Goal: Task Accomplishment & Management: Complete application form

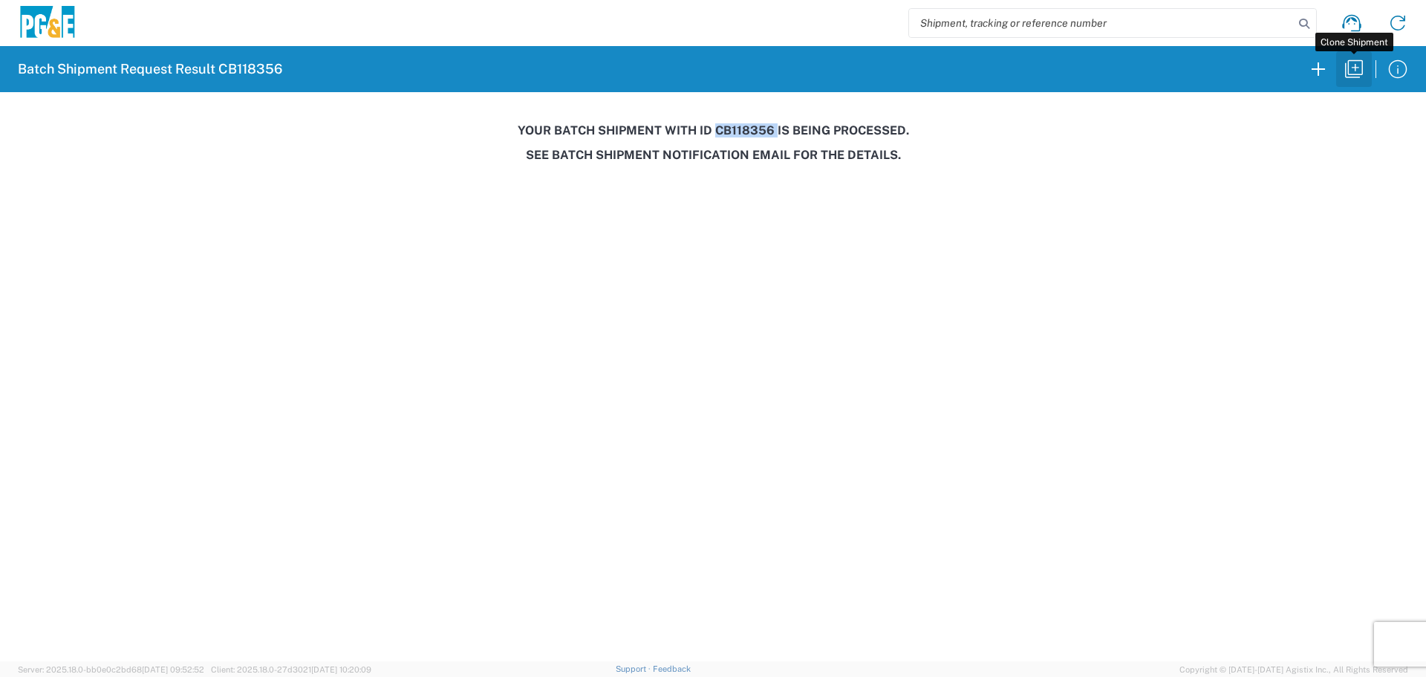
click at [1355, 79] on icon "button" at bounding box center [1354, 69] width 24 height 24
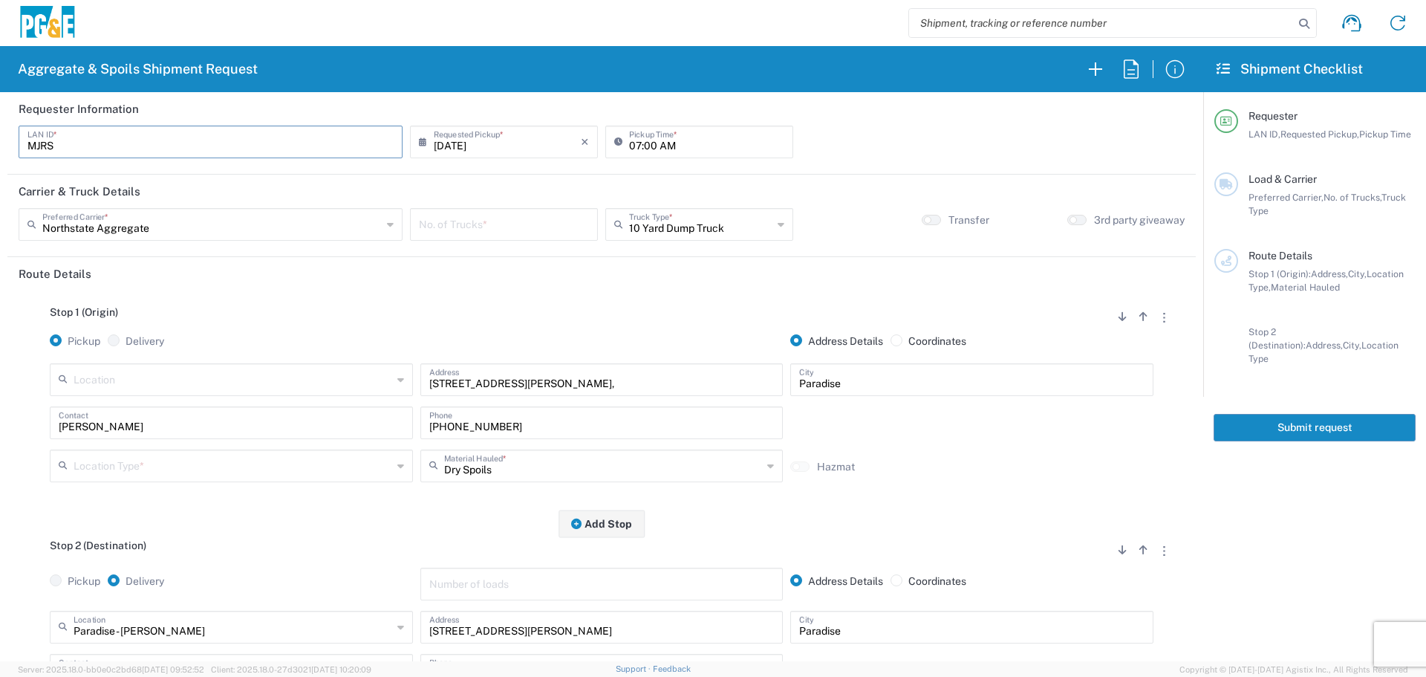
drag, startPoint x: 185, startPoint y: 139, endPoint x: 0, endPoint y: 179, distance: 189.2
click at [0, 179] on form "Requester Information MJRS LAN ID * [DATE] × Requested Pickup * Cancel Apply 07…" at bounding box center [601, 376] width 1203 height 569
type input "L8MF"
click at [493, 226] on input "number" at bounding box center [504, 223] width 170 height 26
type input "1"
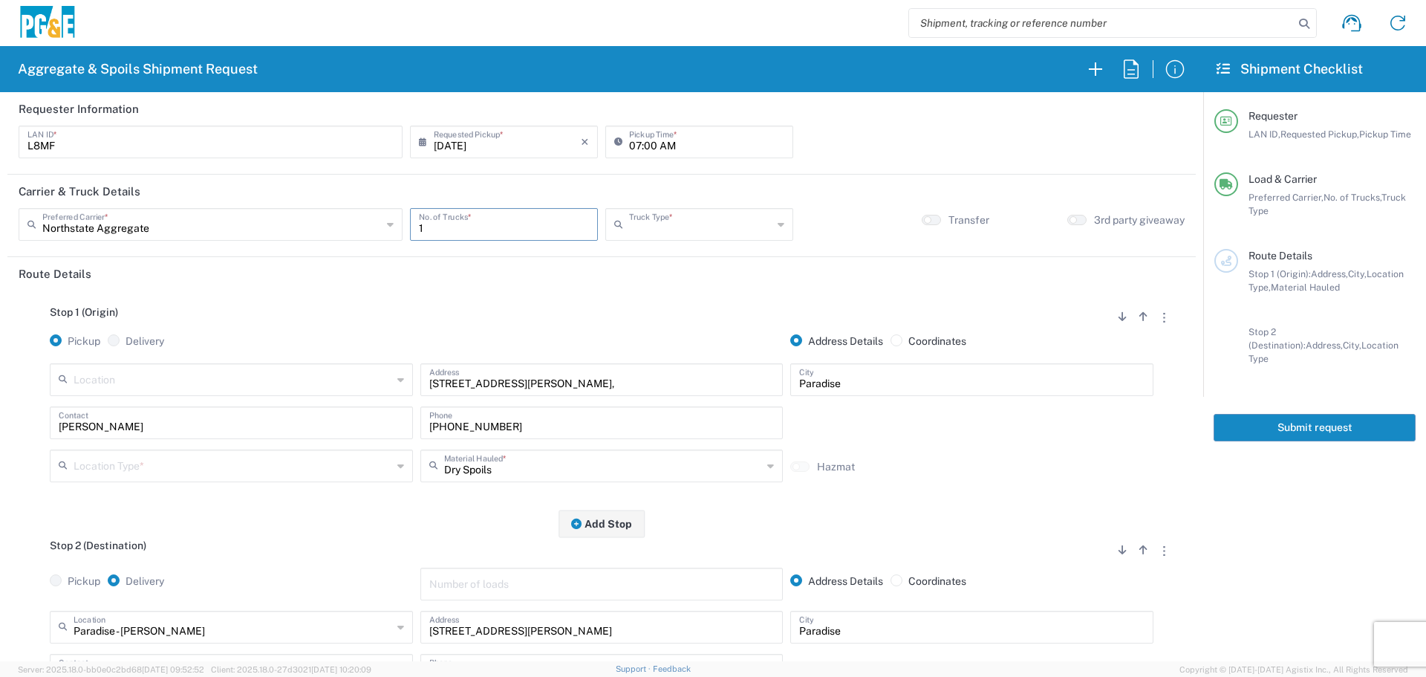
click at [720, 232] on input "text" at bounding box center [700, 223] width 143 height 26
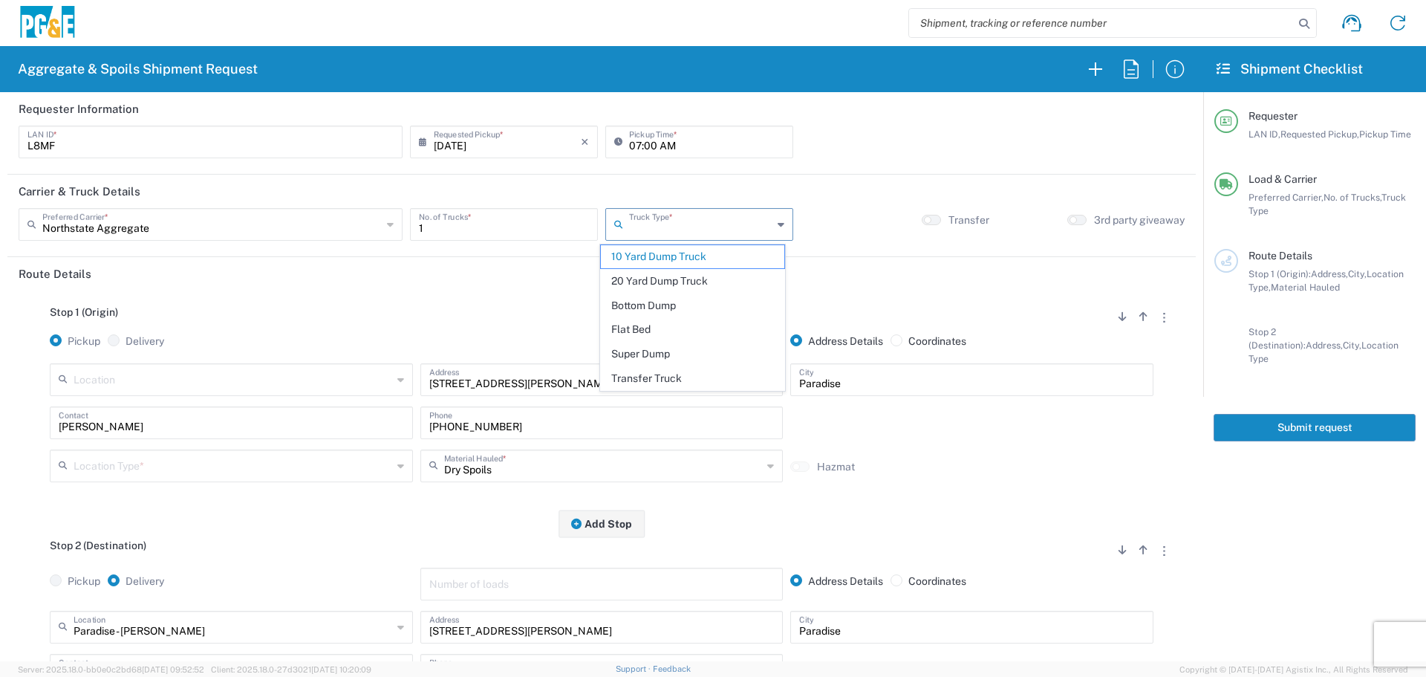
click at [661, 359] on span "Super Dump" at bounding box center [692, 353] width 183 height 23
type input "Super Dump"
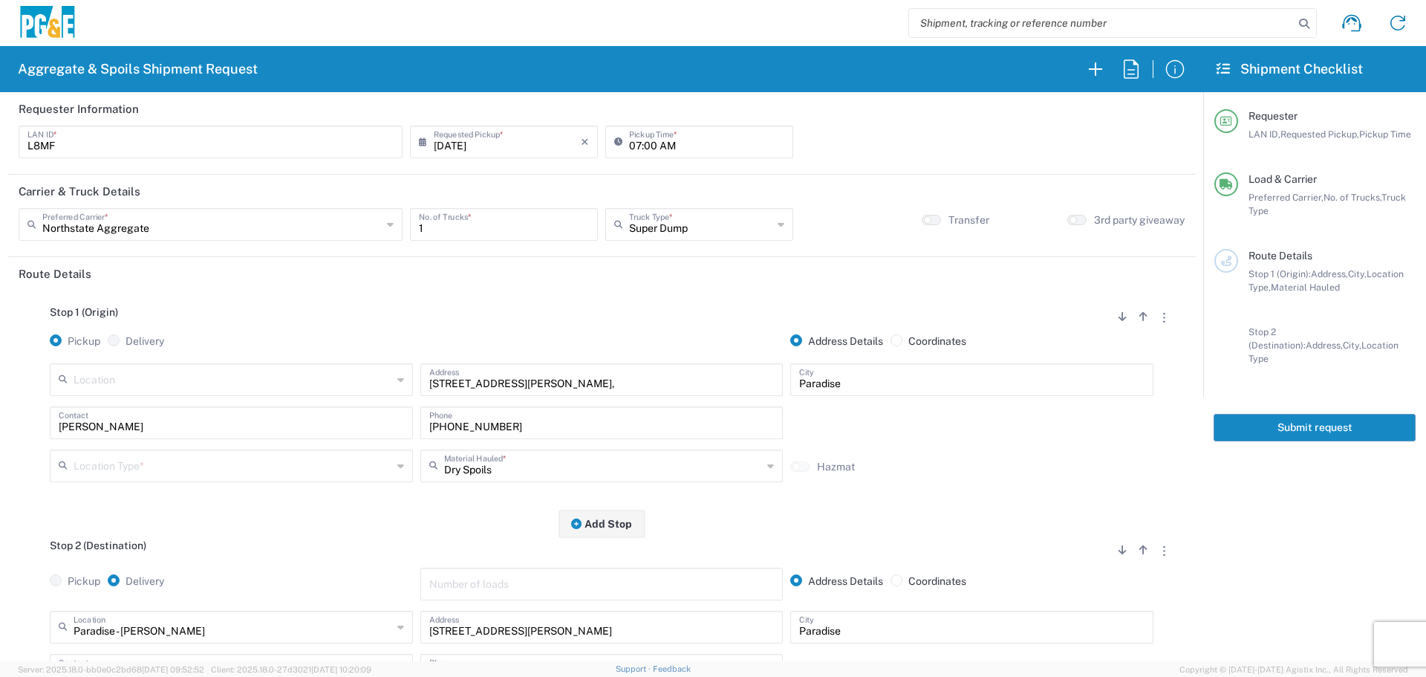
click at [232, 385] on input "text" at bounding box center [233, 378] width 319 height 26
type input "Paradise - [PERSON_NAME]"
type input "[STREET_ADDRESS][PERSON_NAME]"
type input "Business No Loading Dock"
type input "Paradise - [PERSON_NAME]"
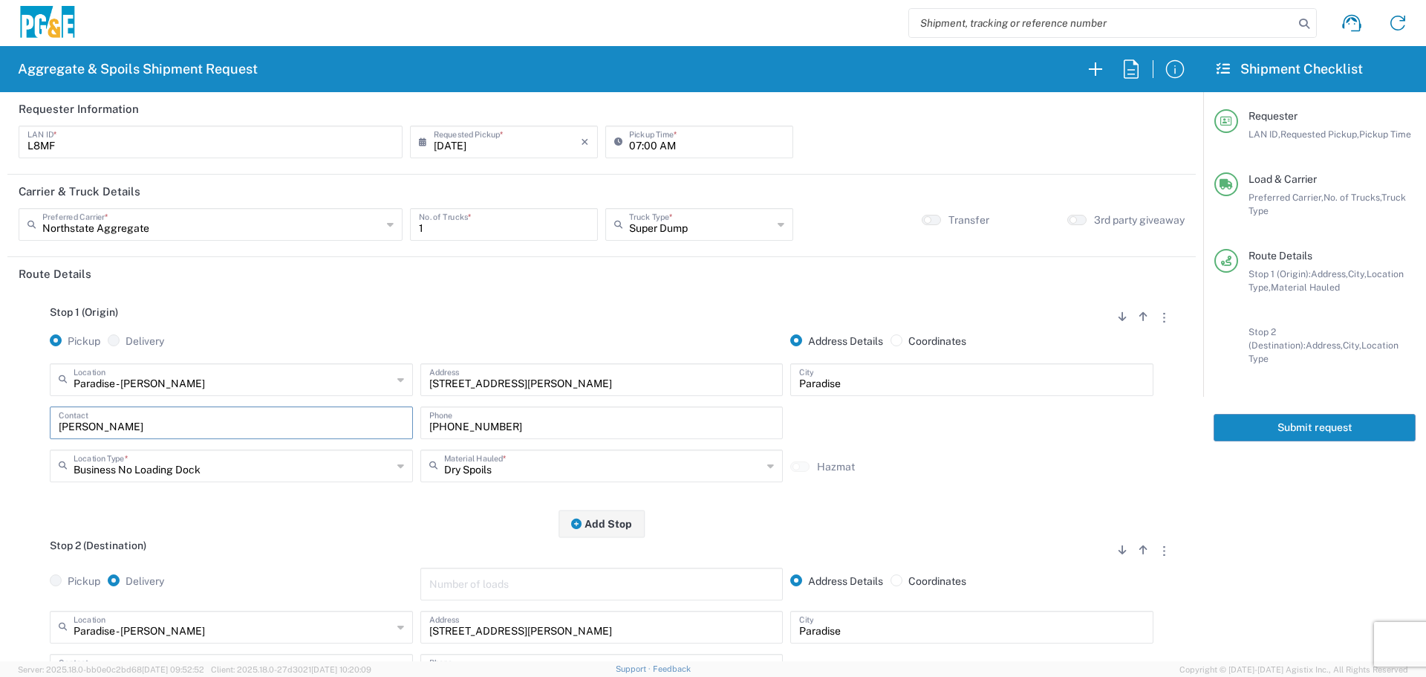
drag, startPoint x: 131, startPoint y: 425, endPoint x: 0, endPoint y: 451, distance: 134.0
click at [0, 451] on form "Requester Information L8MF LAN ID * [DATE] × Requested Pickup * Cancel Apply 07…" at bounding box center [601, 376] width 1203 height 569
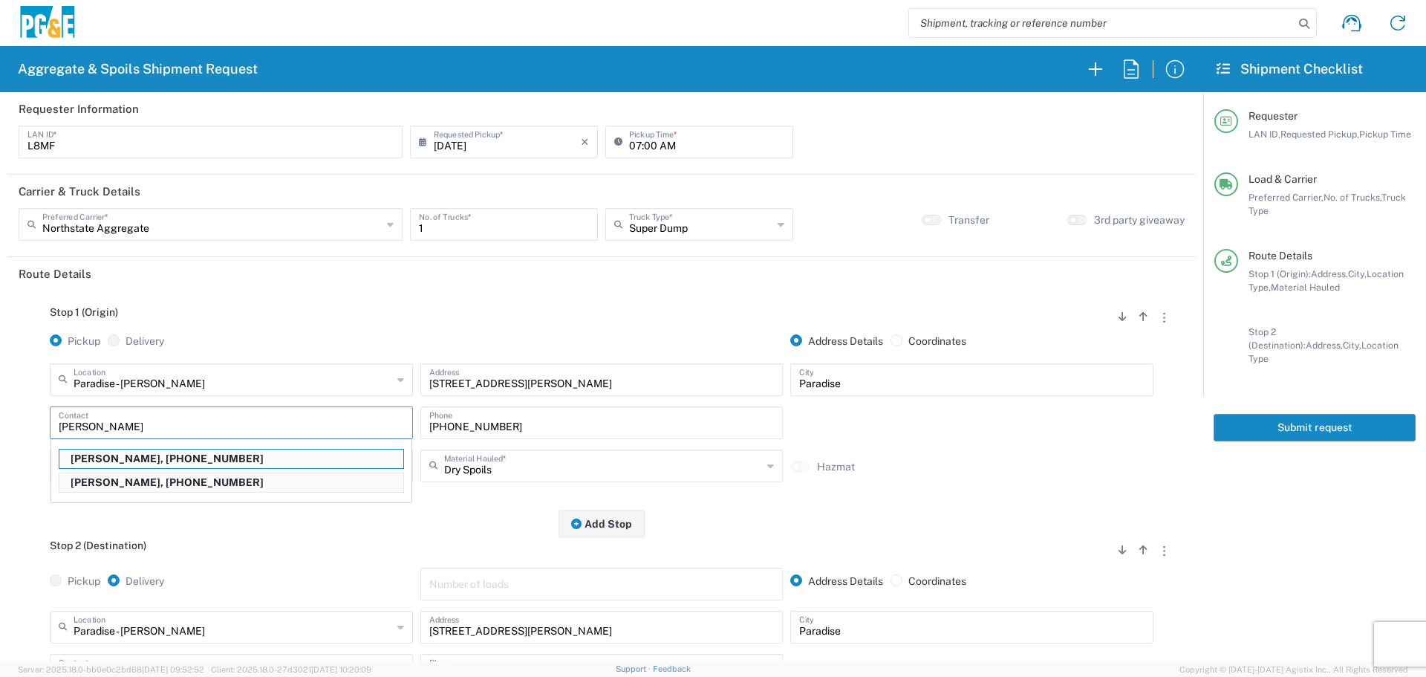
type input "[PERSON_NAME]"
type input "[PHONE_NUMBER]"
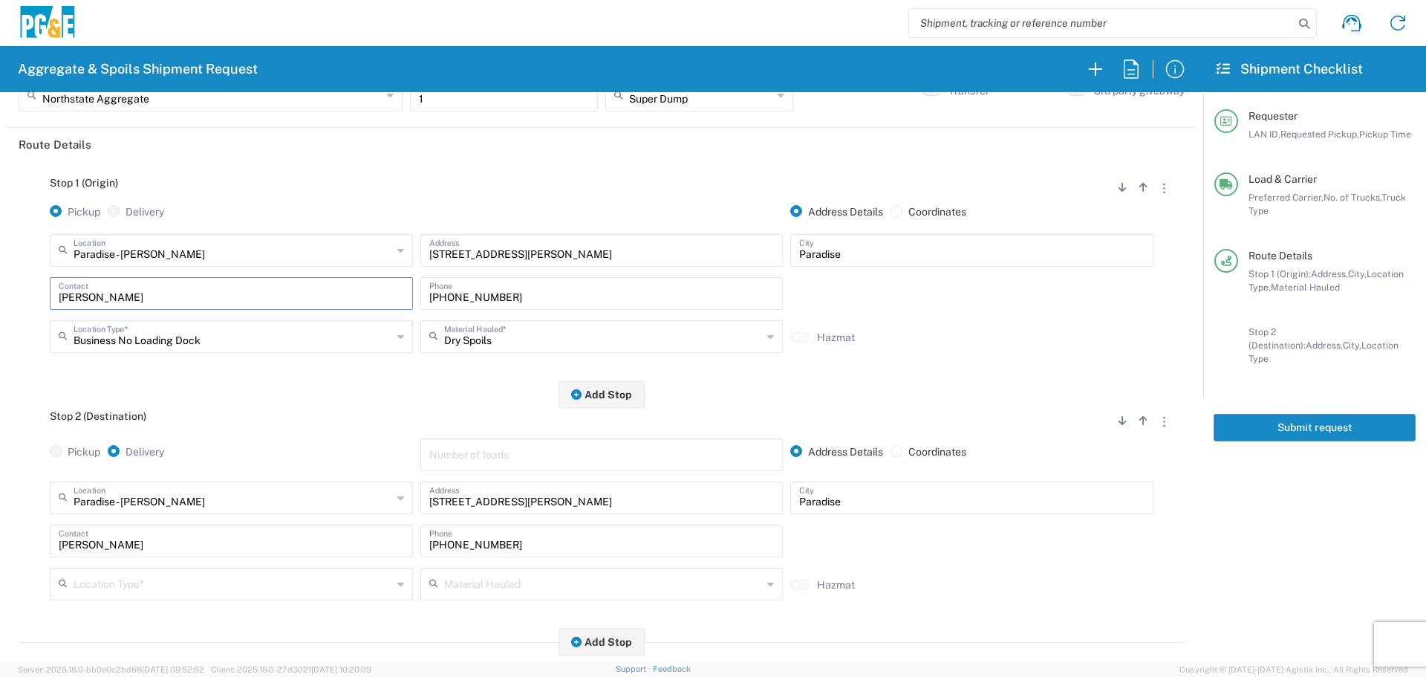
scroll to position [149, 0]
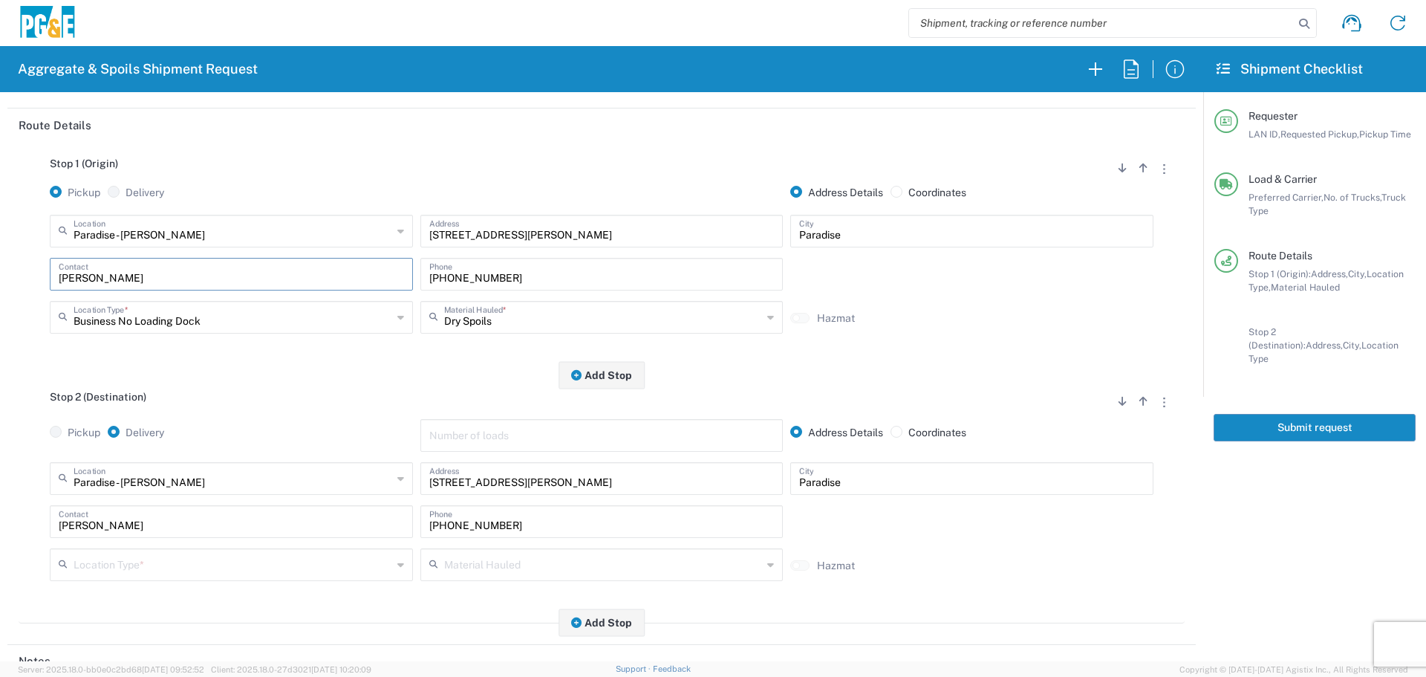
type input "[PERSON_NAME]"
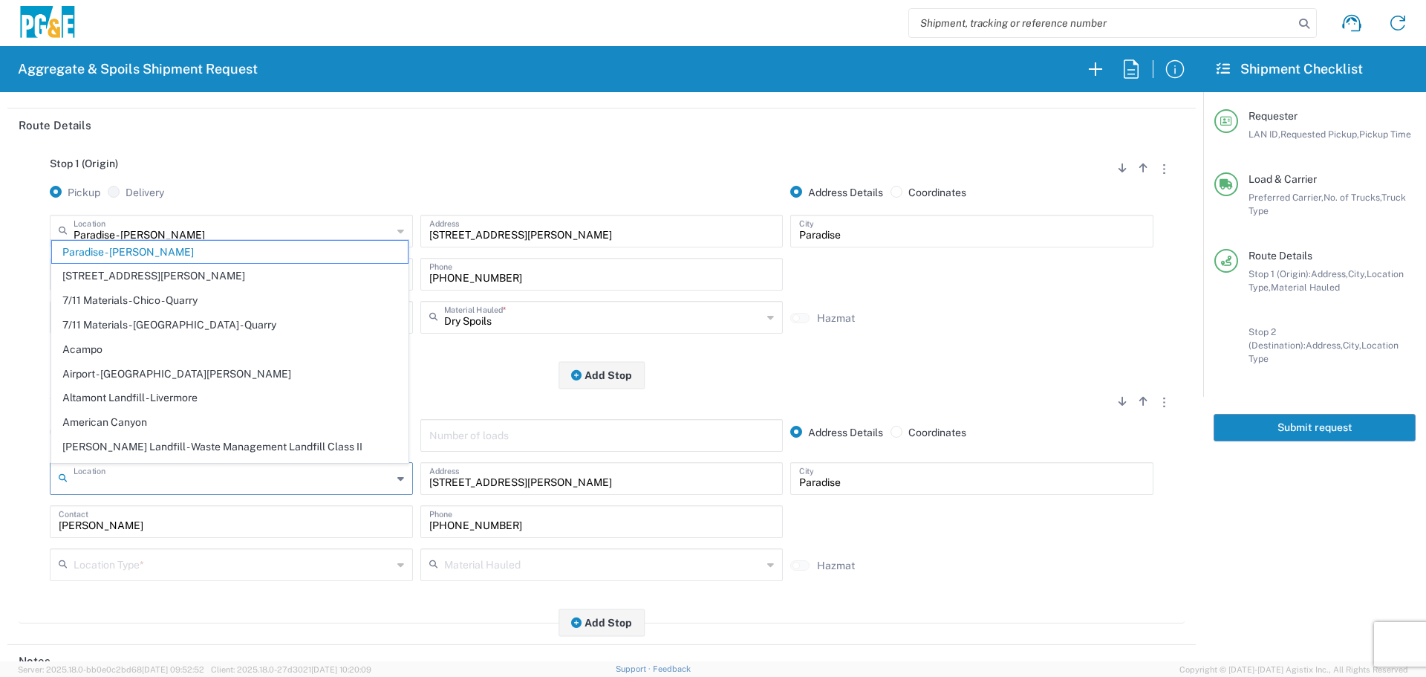
click at [274, 490] on input "text" at bounding box center [233, 477] width 319 height 26
drag, startPoint x: 539, startPoint y: 489, endPoint x: 336, endPoint y: 515, distance: 205.1
click at [336, 515] on div "Location [GEOGRAPHIC_DATA] - [PERSON_NAME] [STREET_ADDRESS][PERSON_NAME] - Quar…" at bounding box center [602, 526] width 1166 height 129
type input "Paradise - [PERSON_NAME]"
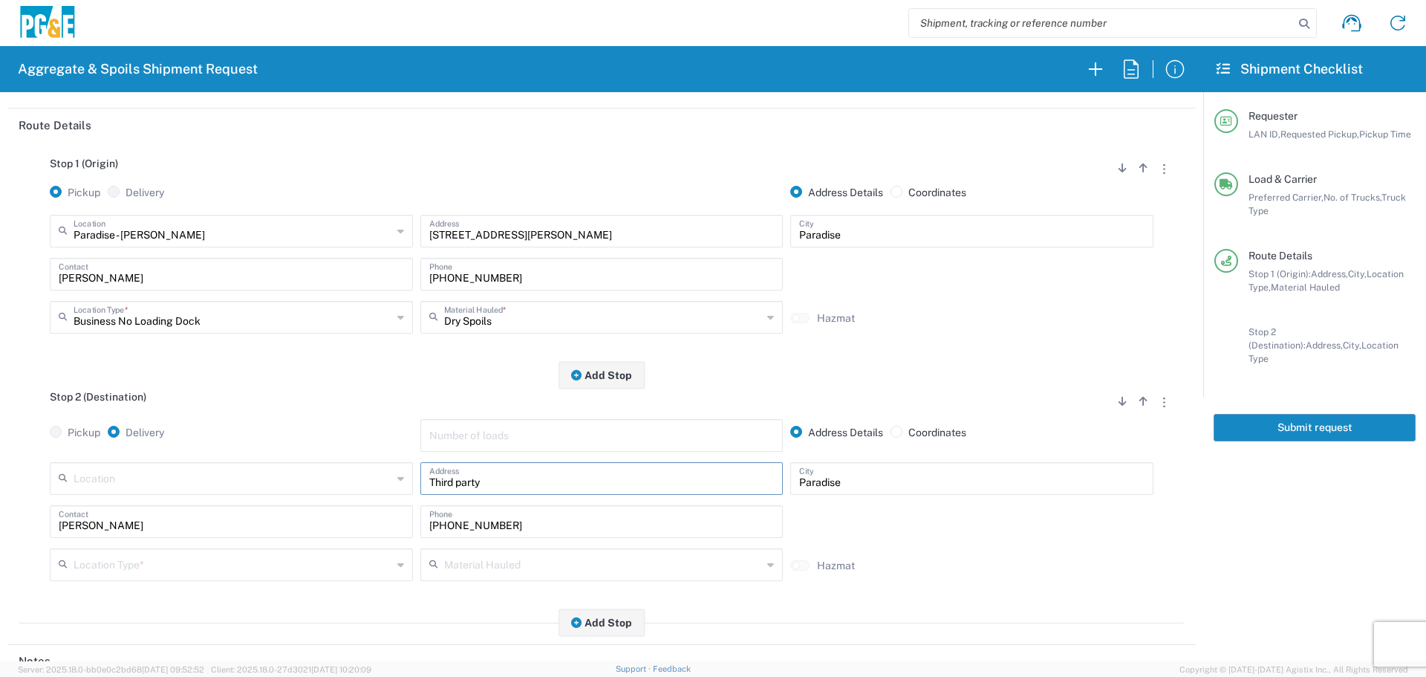
type input "Third party"
drag, startPoint x: 245, startPoint y: 532, endPoint x: 0, endPoint y: 535, distance: 245.1
click at [0, 535] on form "Requester Information L8MF LAN ID * [DATE] × Requested Pickup * Cancel Apply 07…" at bounding box center [601, 376] width 1203 height 569
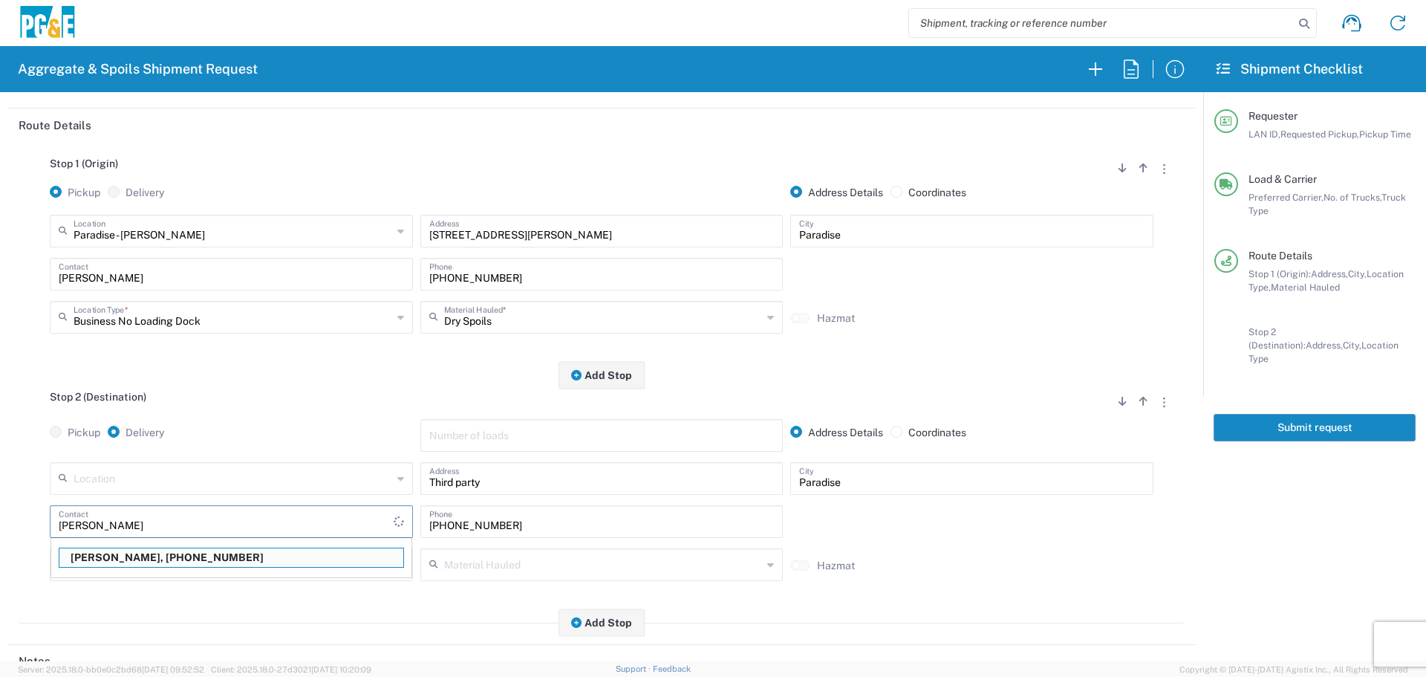
type input "[PERSON_NAME]"
type input "[PHONE_NUMBER]"
type input "[PERSON_NAME]"
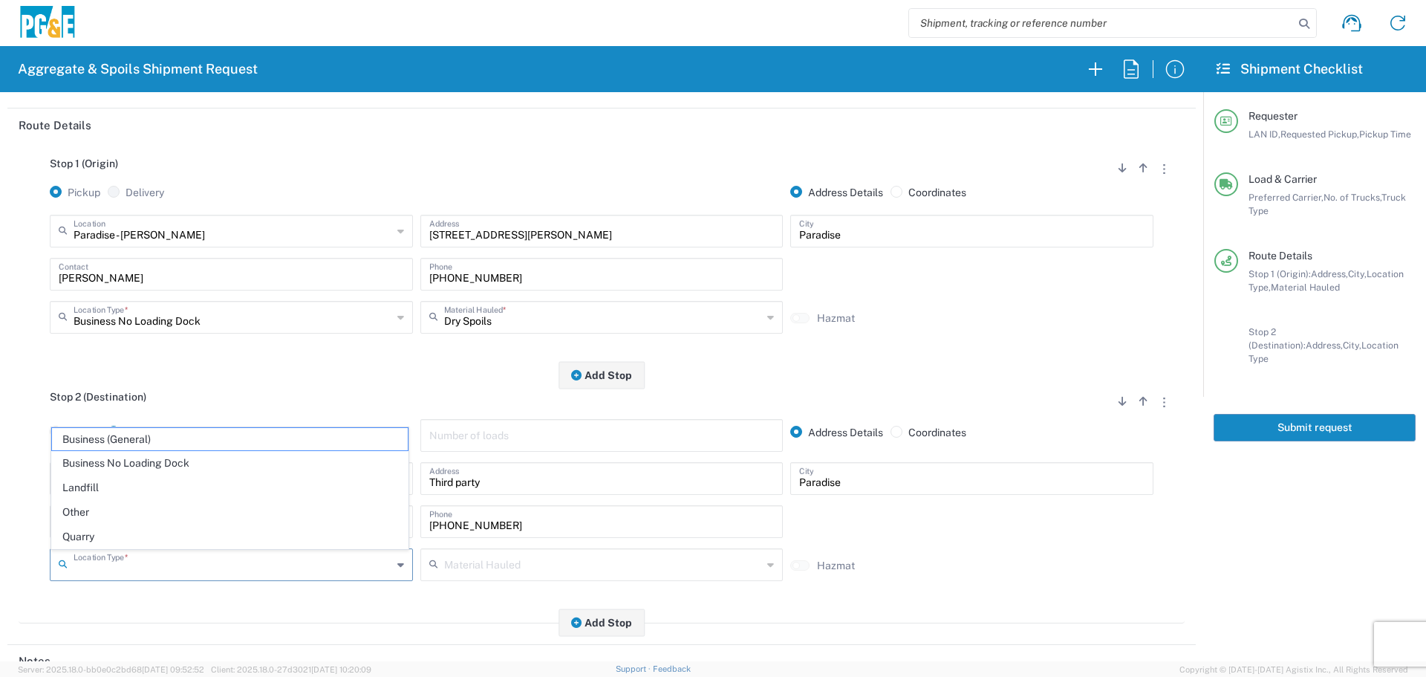
click at [217, 566] on input "text" at bounding box center [233, 563] width 319 height 26
click at [163, 501] on span "Other" at bounding box center [230, 512] width 356 height 23
type input "Other"
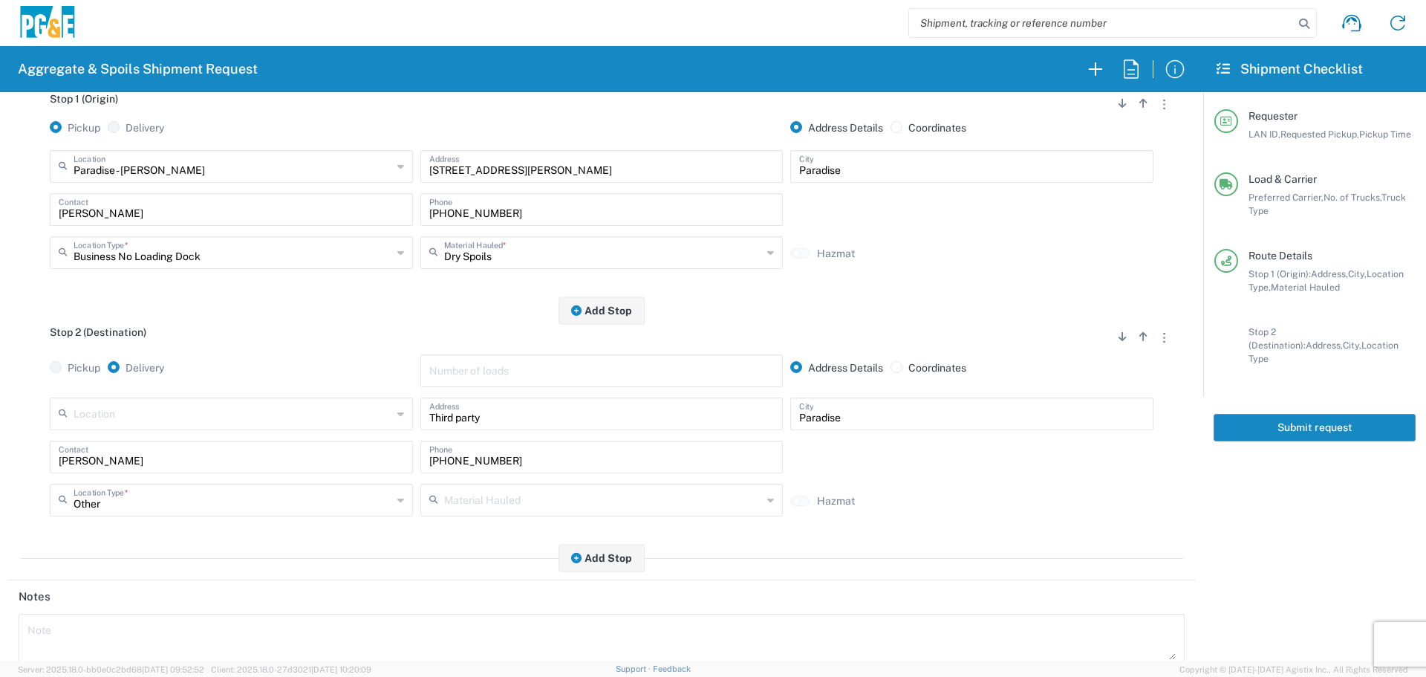
scroll to position [461, 0]
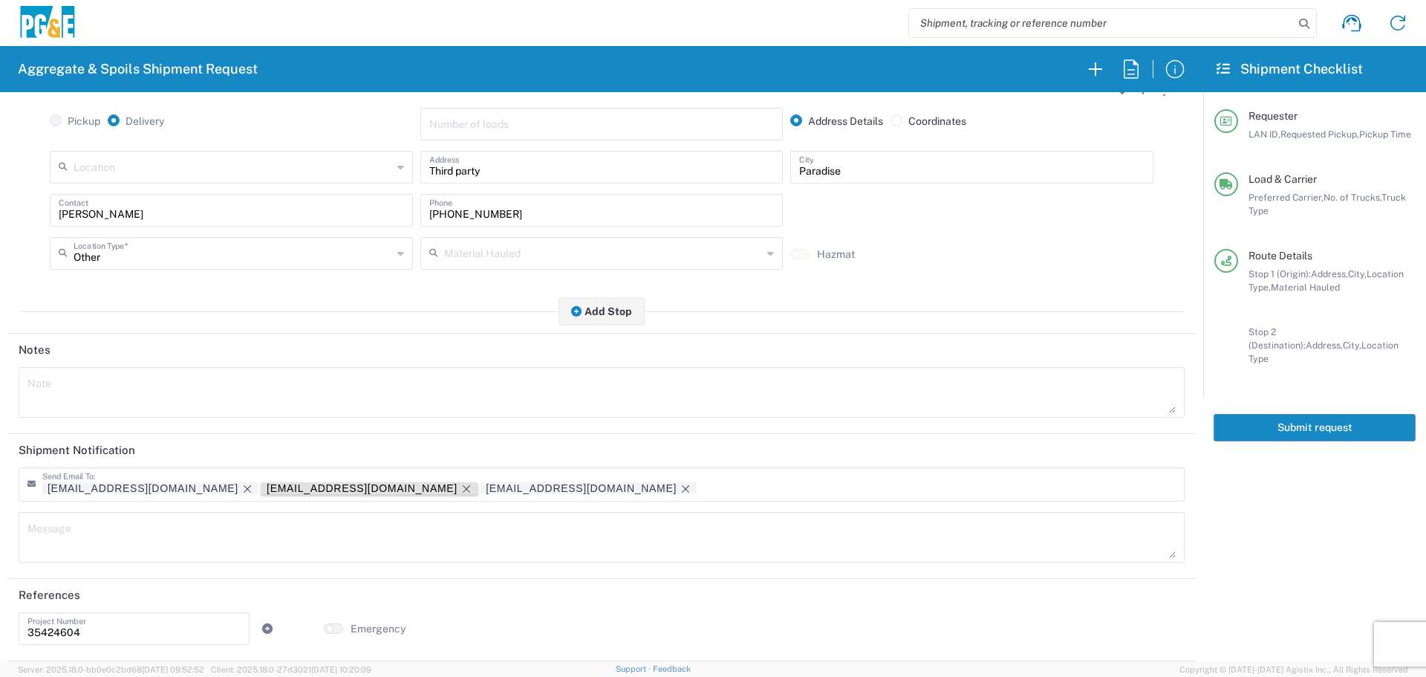
click at [460, 489] on icon "Remove tag" at bounding box center [466, 489] width 12 height 12
drag, startPoint x: 133, startPoint y: 631, endPoint x: 0, endPoint y: 648, distance: 134.1
click at [0, 648] on form "Requester Information L8MF LAN ID * [DATE] × Requested Pickup * Cancel Apply 07…" at bounding box center [601, 376] width 1203 height 569
click at [142, 495] on div "[EMAIL_ADDRESS][DOMAIN_NAME] [EMAIL_ADDRESS][DOMAIN_NAME]" at bounding box center [333, 489] width 583 height 15
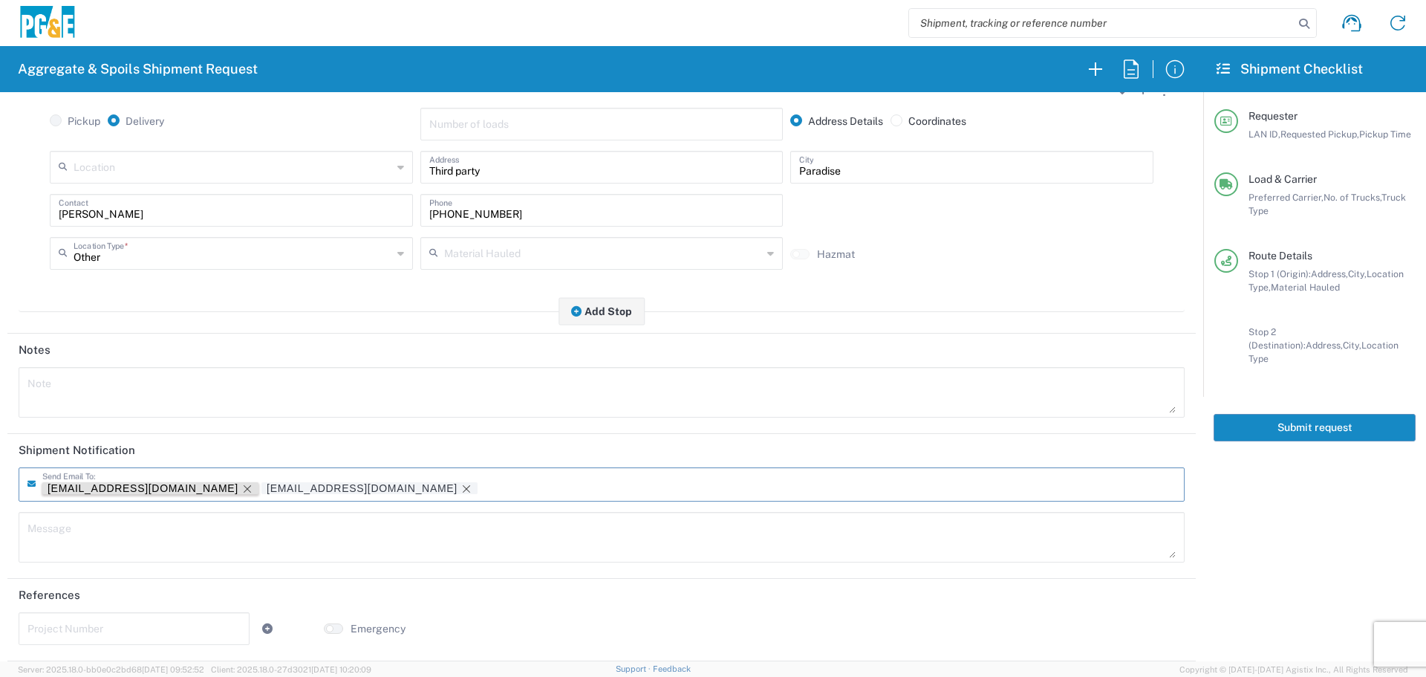
click at [241, 490] on icon "Remove tag" at bounding box center [247, 489] width 12 height 12
type input "[EMAIL_ADDRESS][DOMAIN_NAME]"
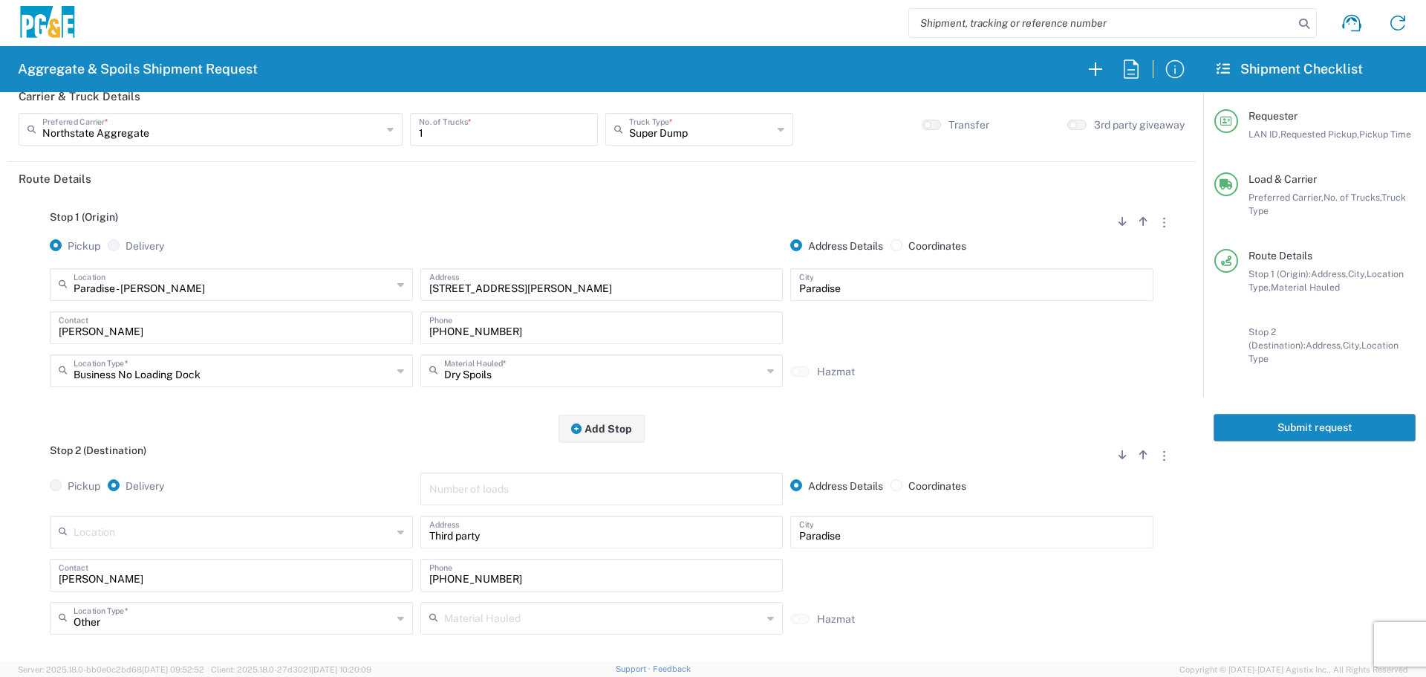
scroll to position [0, 0]
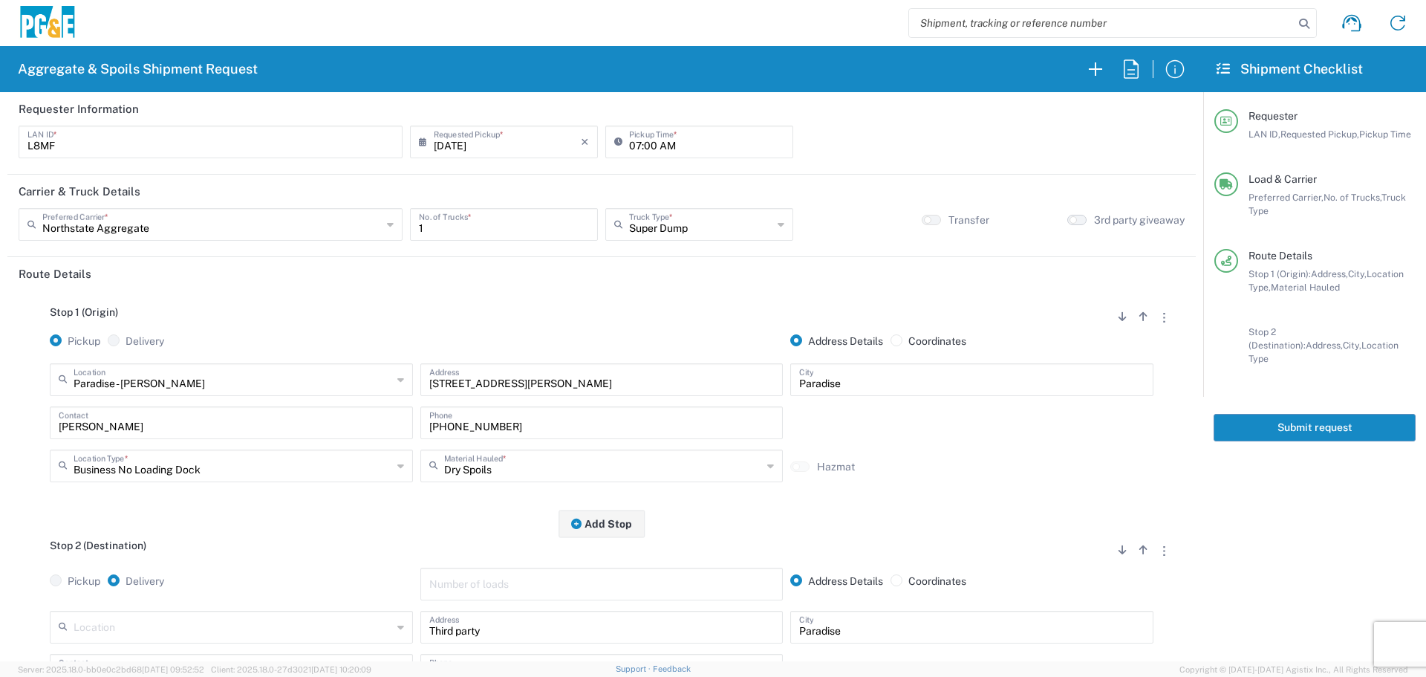
click at [1067, 220] on button "button" at bounding box center [1076, 220] width 19 height 10
click at [1293, 414] on button "Submit request" at bounding box center [1315, 427] width 202 height 27
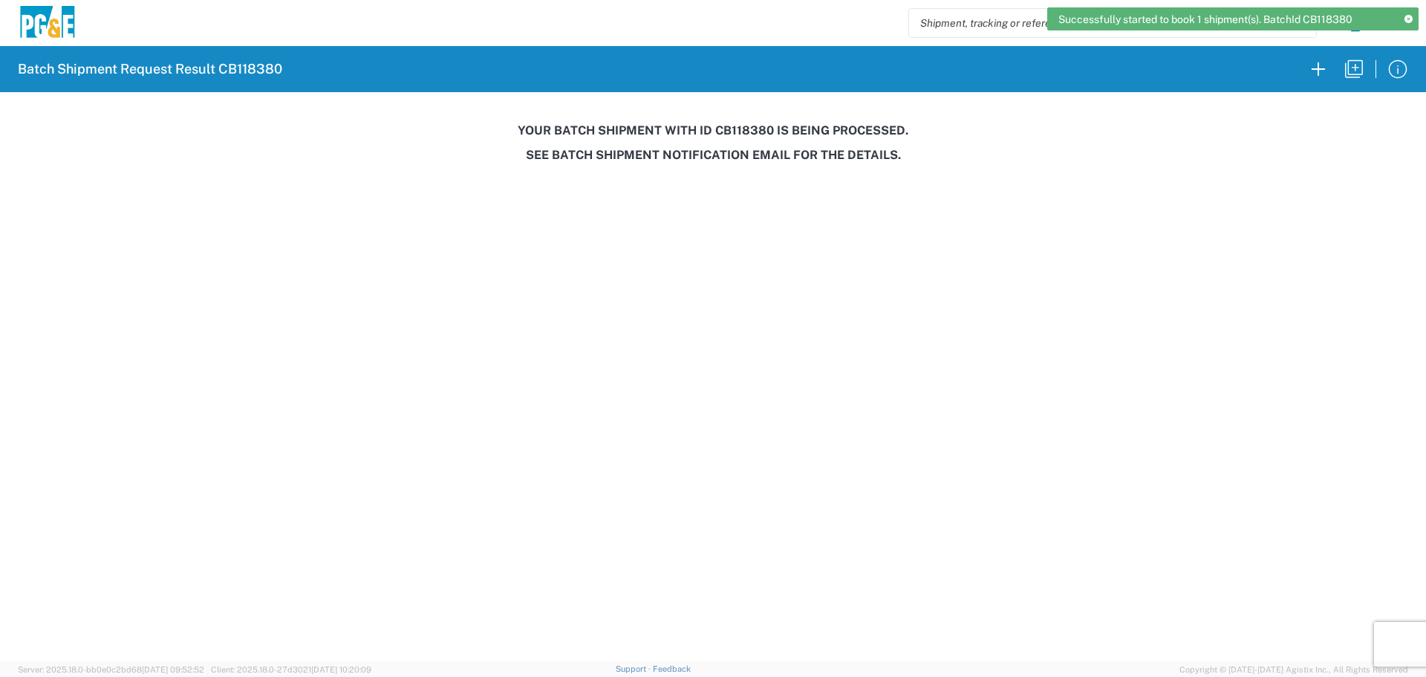
click at [735, 134] on h3 "Your batch shipment with id CB118380 is being processed." at bounding box center [712, 130] width 1405 height 14
click at [735, 135] on h3 "Your batch shipment with id CB118380 is being processed." at bounding box center [712, 130] width 1405 height 14
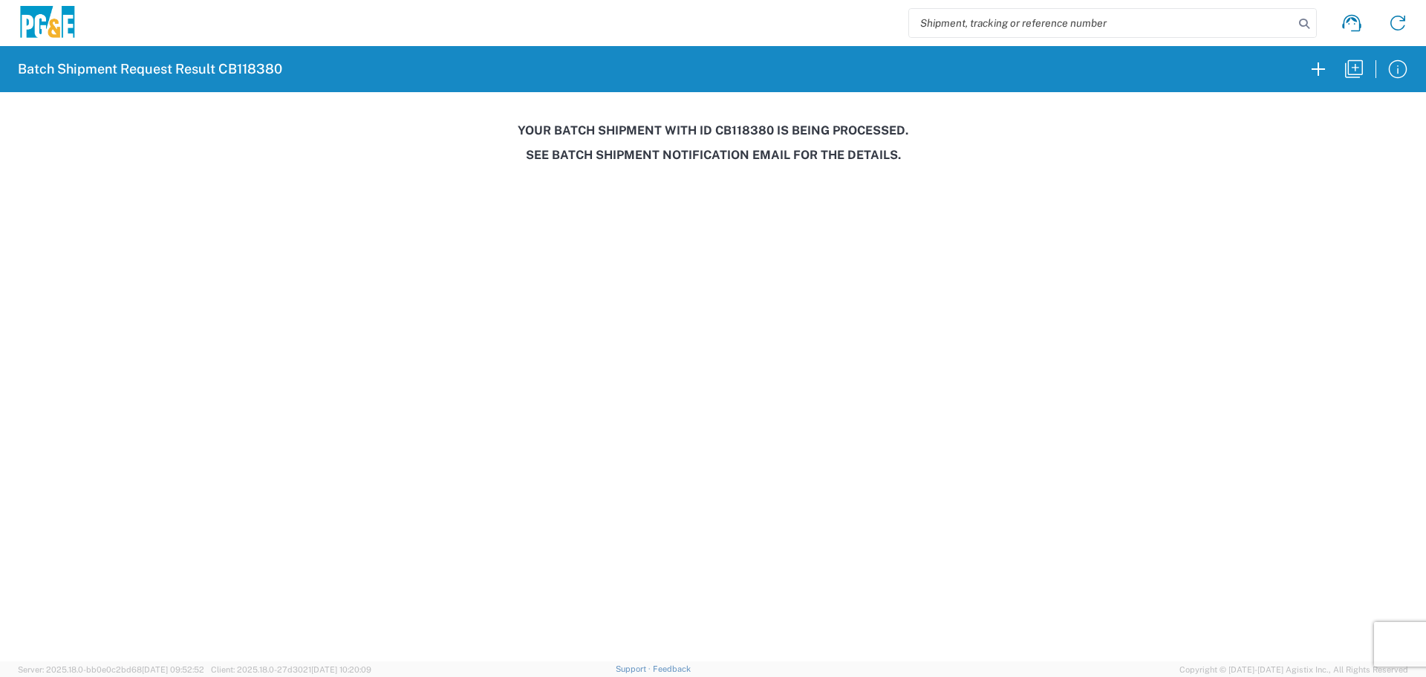
copy h3 "CB118380"
click at [1347, 71] on icon "button" at bounding box center [1354, 69] width 24 height 24
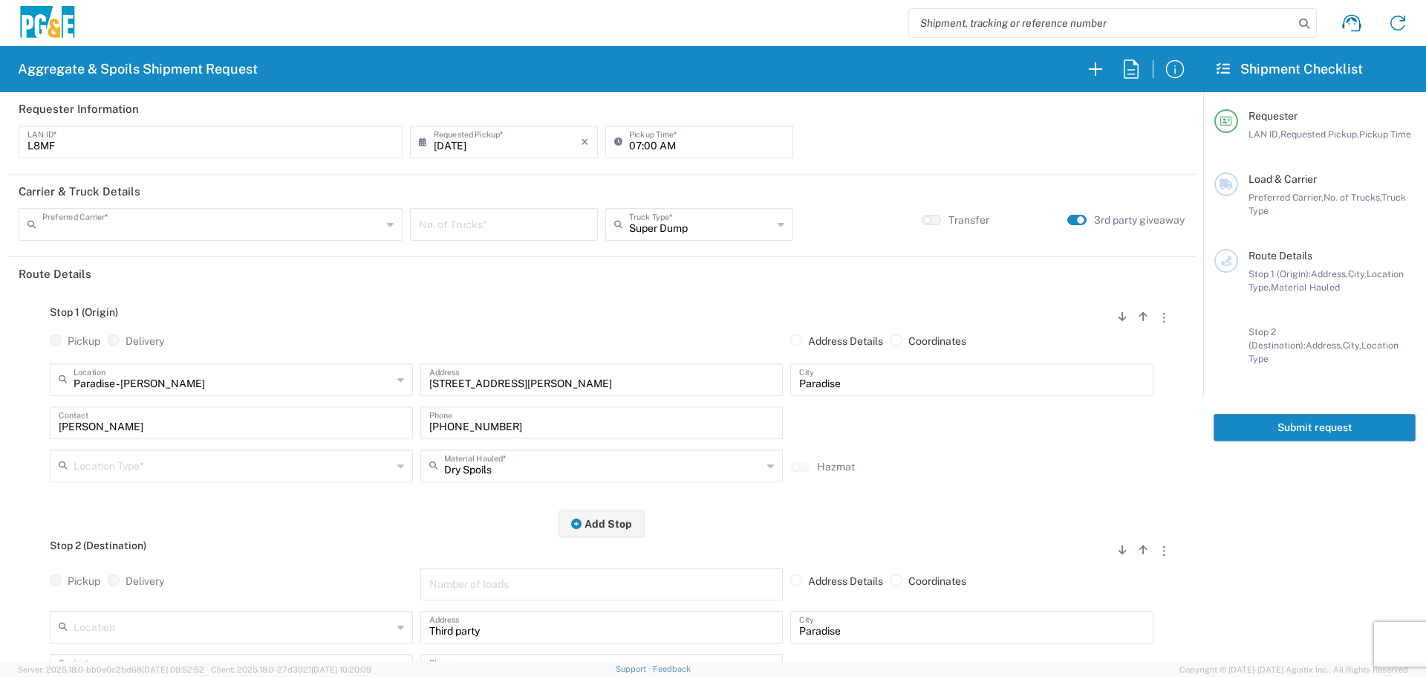
click at [253, 217] on input "text" at bounding box center [211, 223] width 339 height 26
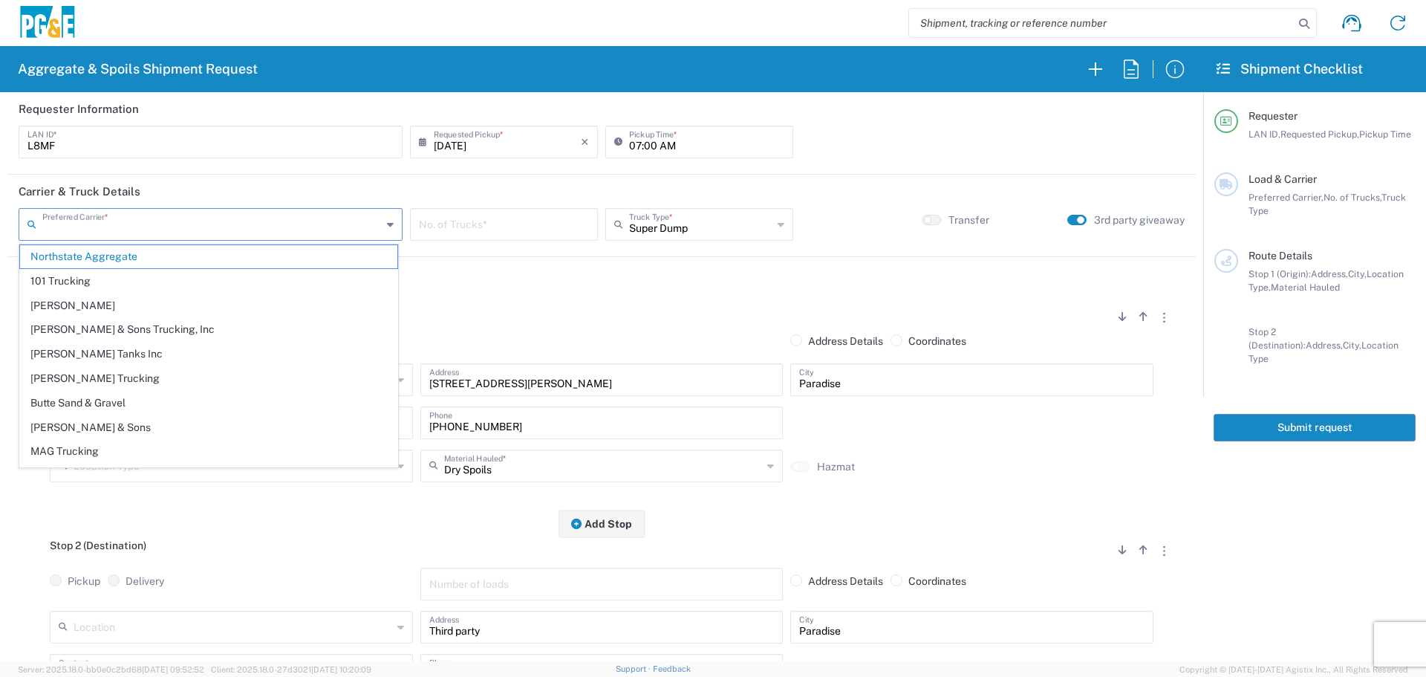
click at [166, 322] on span "[PERSON_NAME] & Sons Trucking, Inc" at bounding box center [208, 329] width 377 height 23
type input "[PERSON_NAME] & Sons Trucking, Inc"
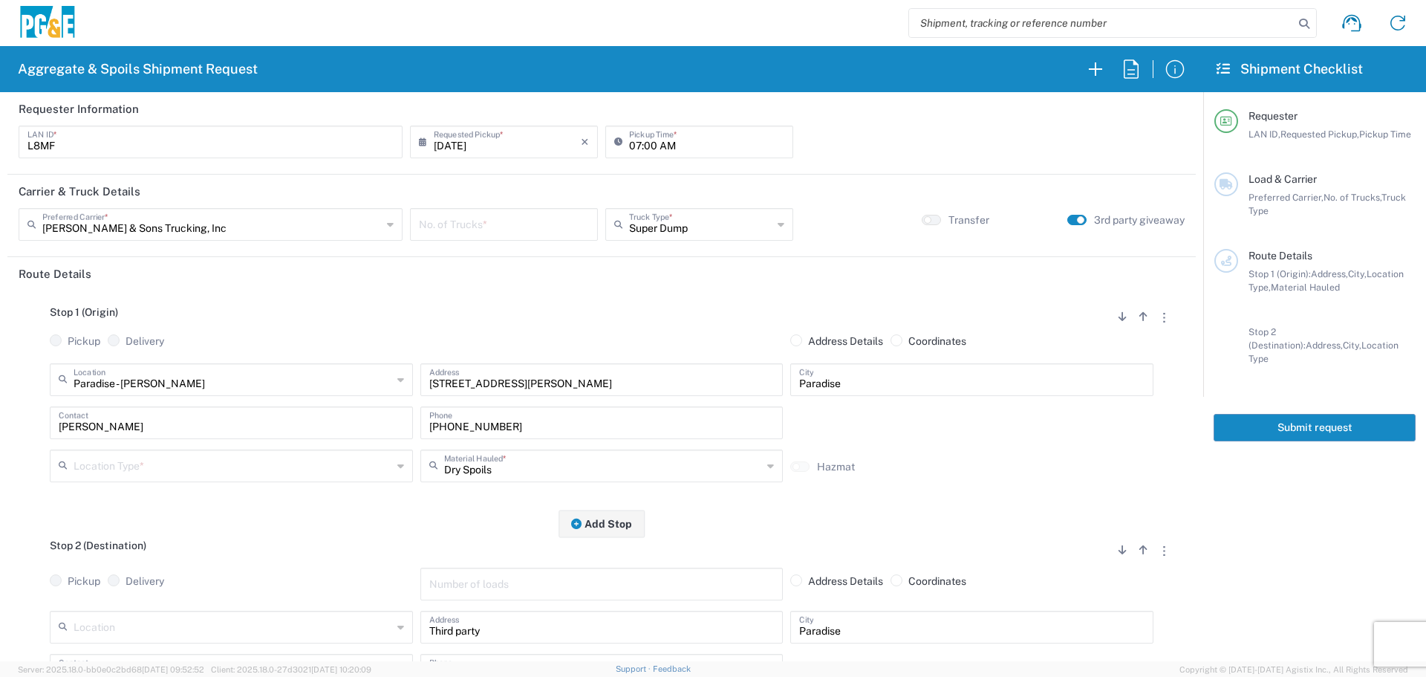
click at [515, 231] on input "number" at bounding box center [504, 223] width 170 height 26
type input "1"
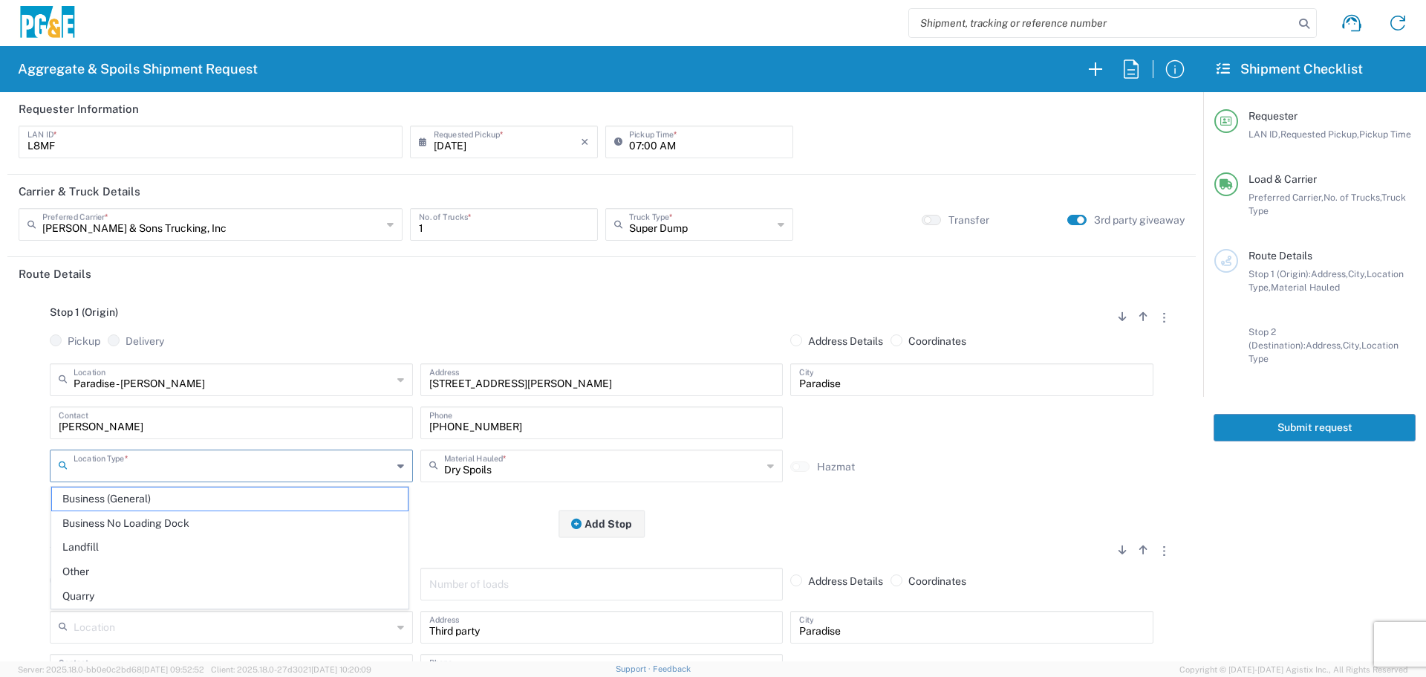
click at [294, 469] on input "text" at bounding box center [233, 465] width 319 height 26
click at [241, 520] on span "Business No Loading Dock" at bounding box center [230, 523] width 356 height 23
type input "Business No Loading Dock"
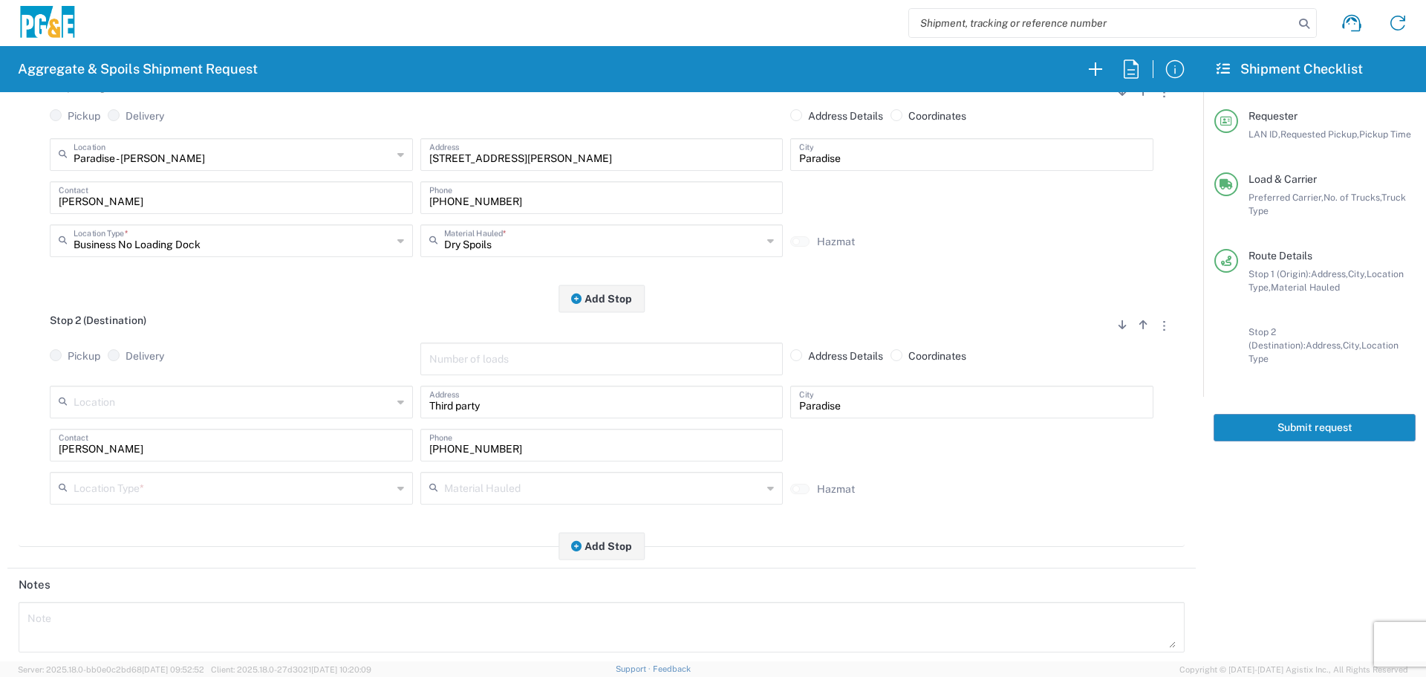
scroll to position [297, 0]
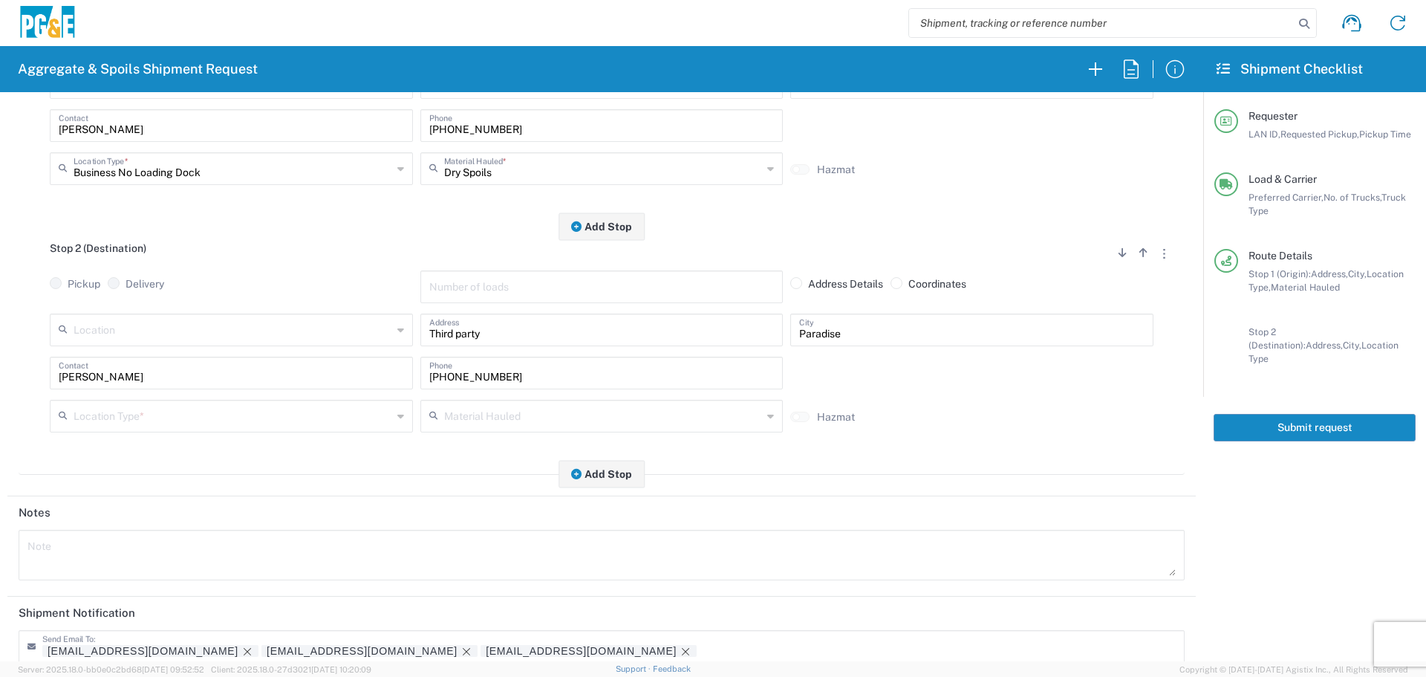
click at [281, 420] on input "text" at bounding box center [233, 415] width 319 height 26
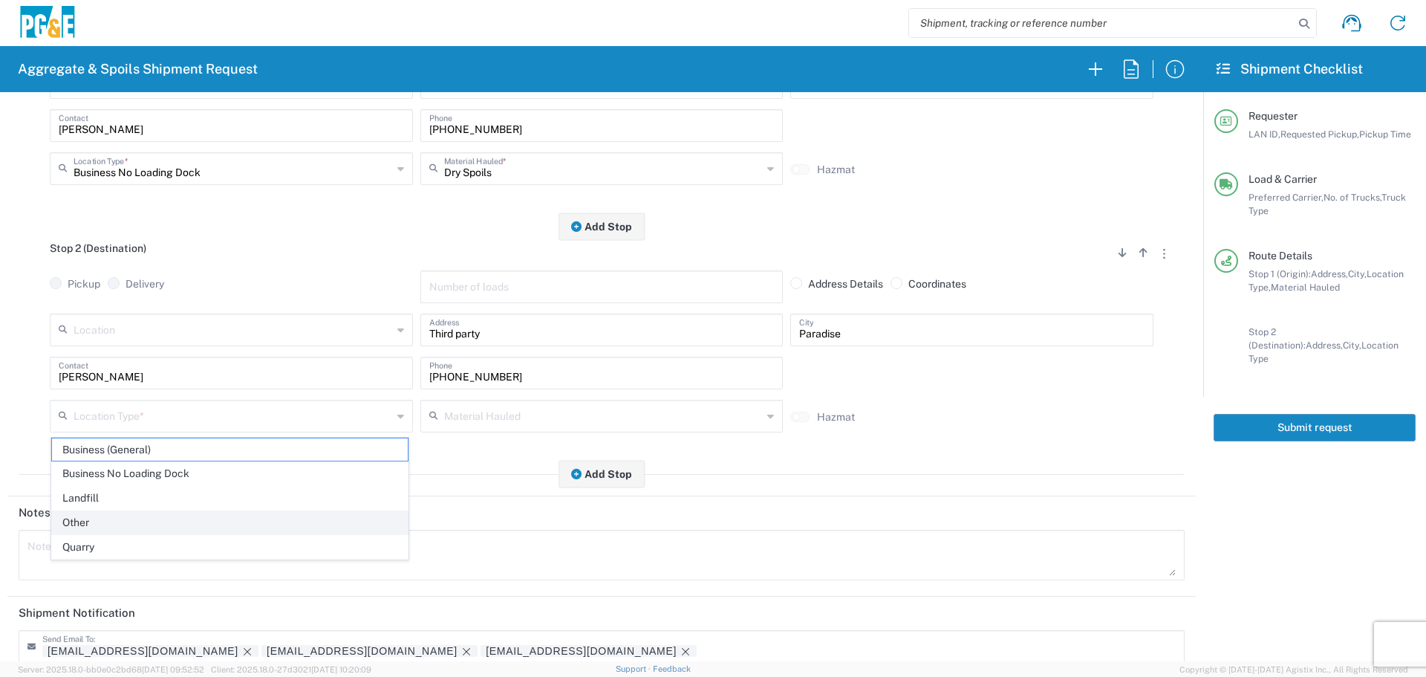
click at [203, 515] on span "Other" at bounding box center [230, 522] width 356 height 23
type input "Other"
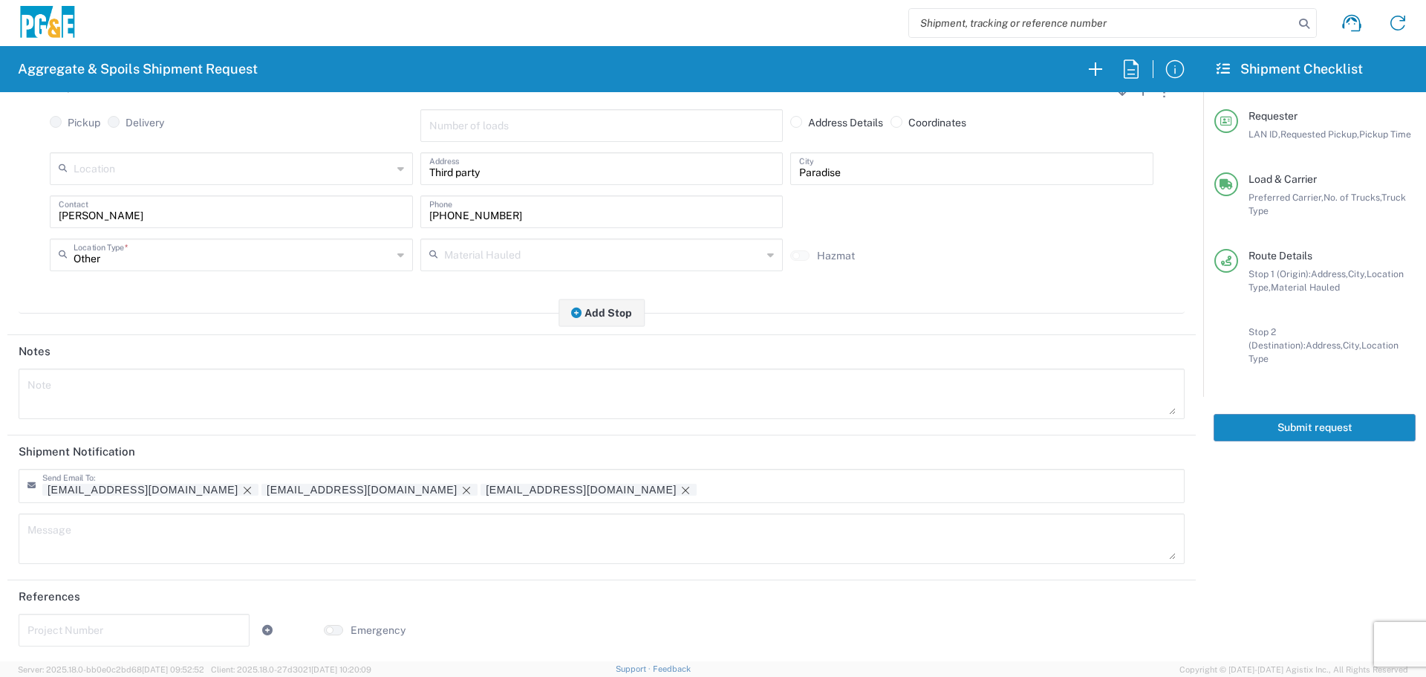
scroll to position [461, 0]
click at [1308, 414] on button "Submit request" at bounding box center [1315, 427] width 202 height 27
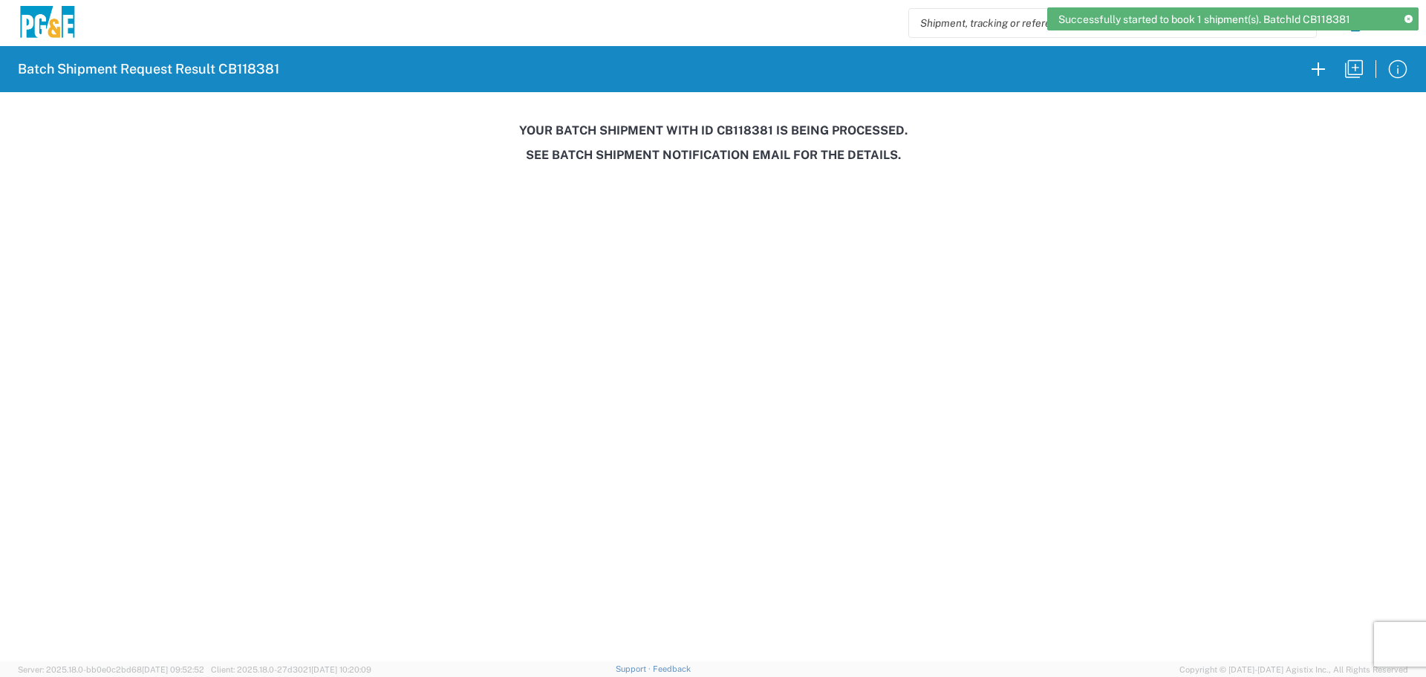
click at [735, 130] on h3 "Your batch shipment with id CB118381 is being processed." at bounding box center [712, 130] width 1405 height 14
copy h3 "CB118381"
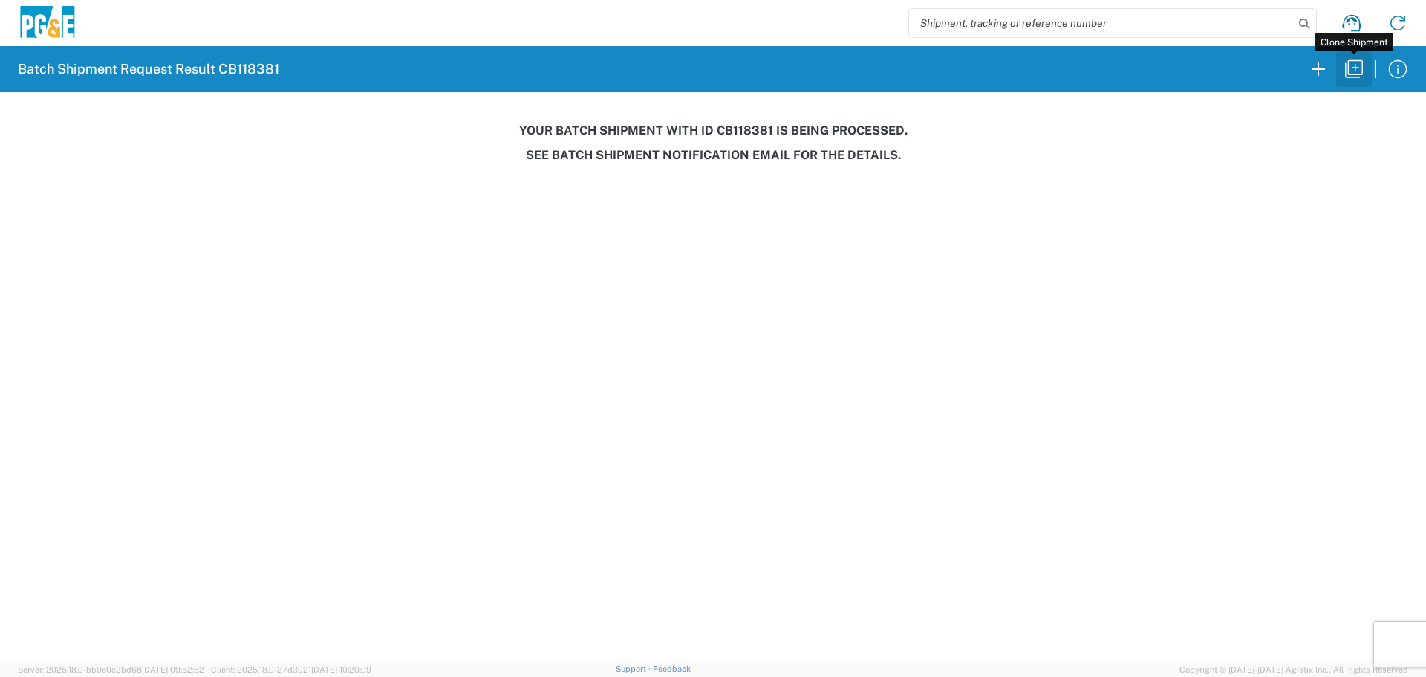
click at [1352, 79] on icon "button" at bounding box center [1354, 69] width 24 height 24
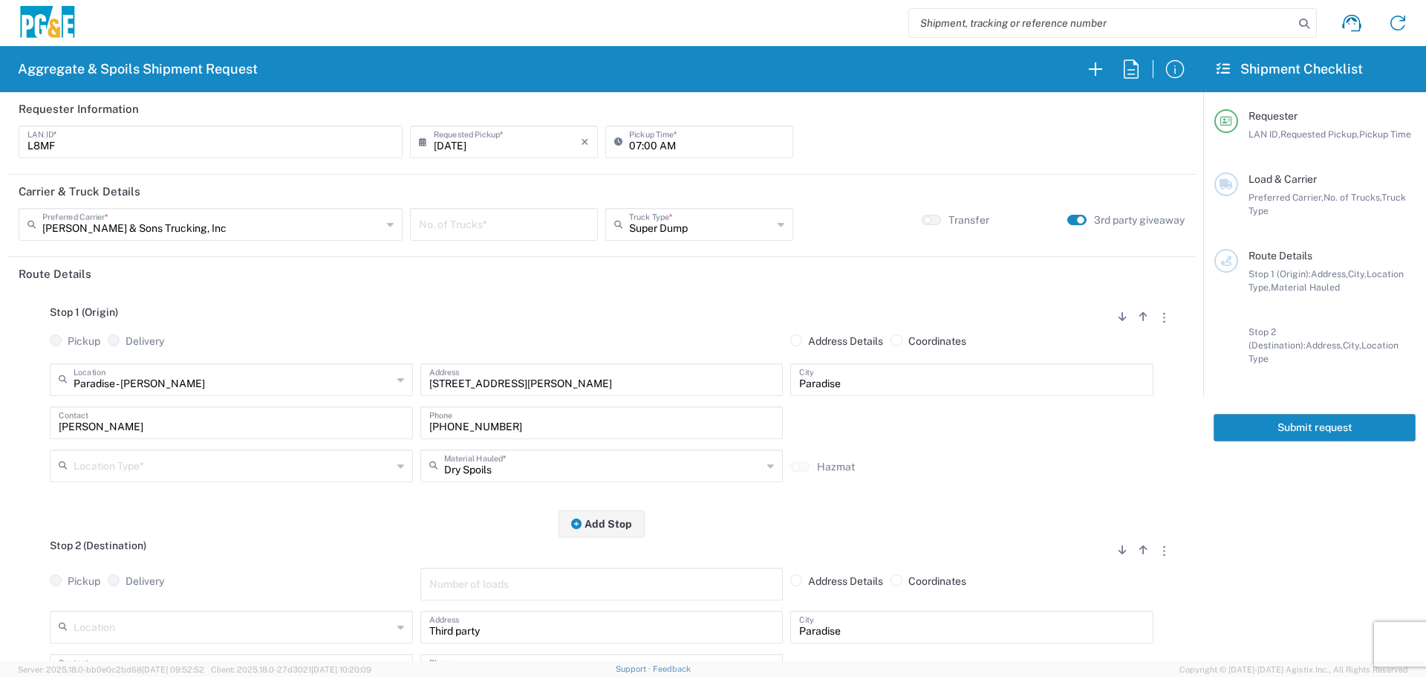
click at [493, 223] on input "number" at bounding box center [504, 223] width 170 height 26
type input "2"
click at [330, 468] on input "text" at bounding box center [233, 465] width 319 height 26
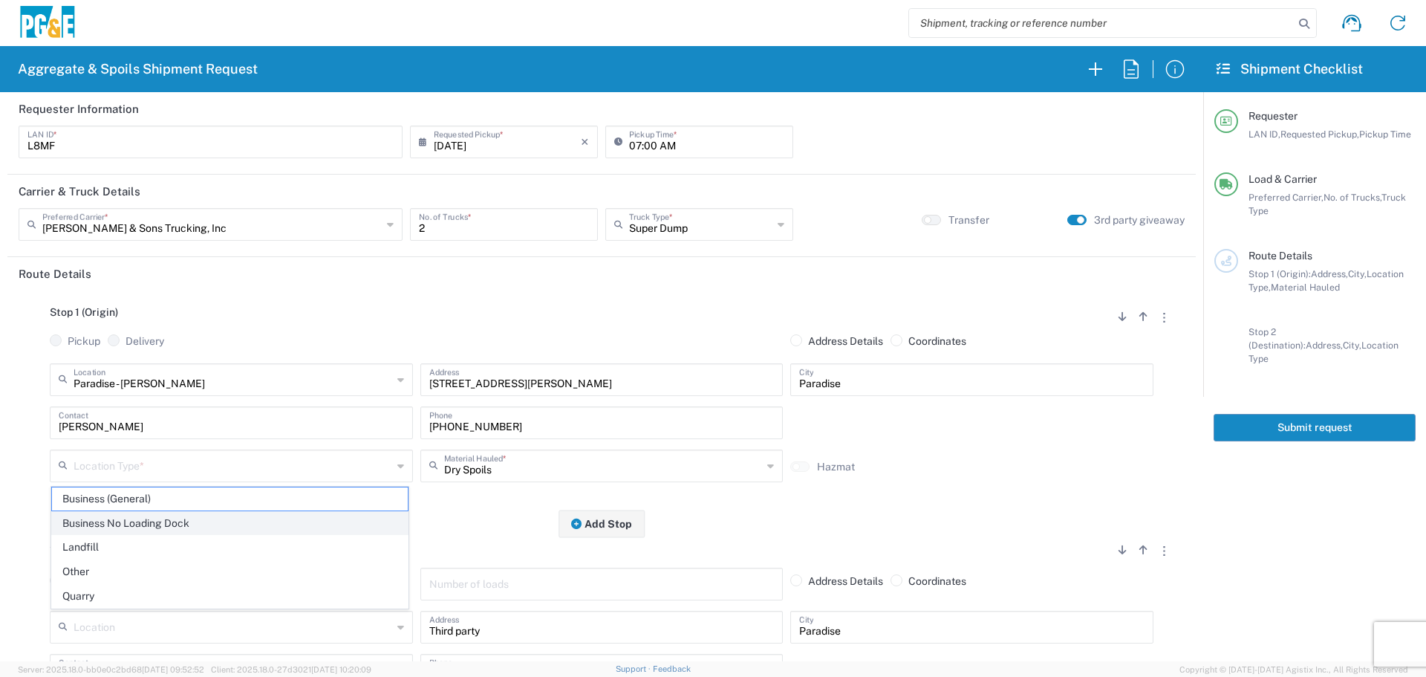
click at [251, 529] on span "Business No Loading Dock" at bounding box center [230, 523] width 356 height 23
type input "Business No Loading Dock"
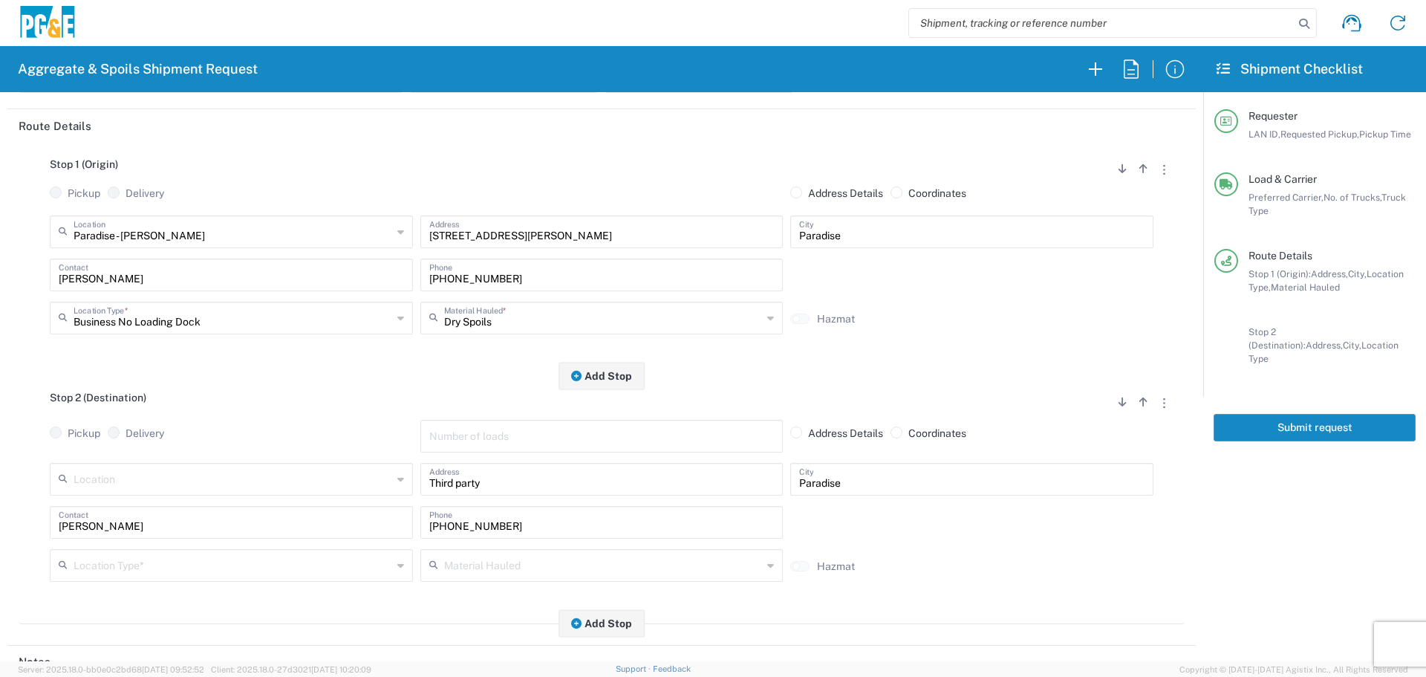
scroll to position [149, 0]
click at [261, 483] on input "text" at bounding box center [233, 477] width 319 height 26
click at [270, 417] on span "Franklin Construction" at bounding box center [230, 425] width 356 height 23
type input "Franklin Construction"
type input "Vina Rd"
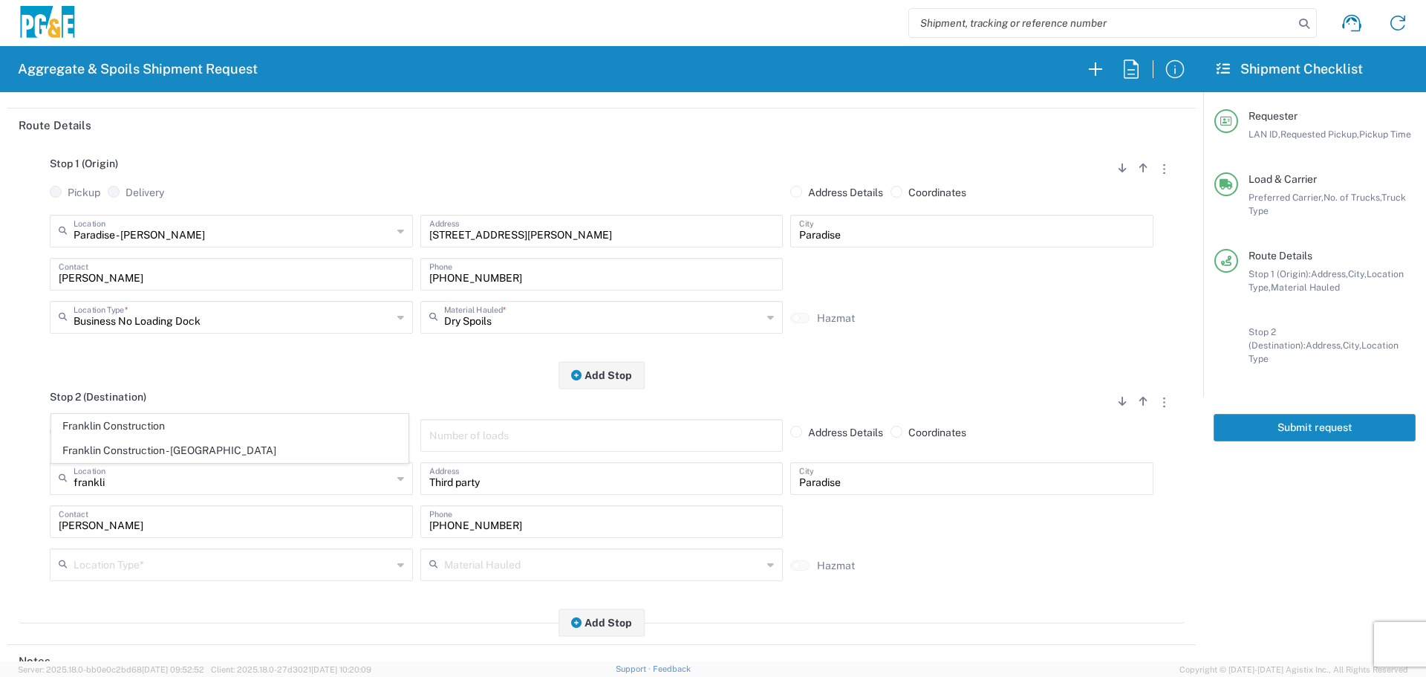
type input "Vina"
type input "Business No Loading Dock"
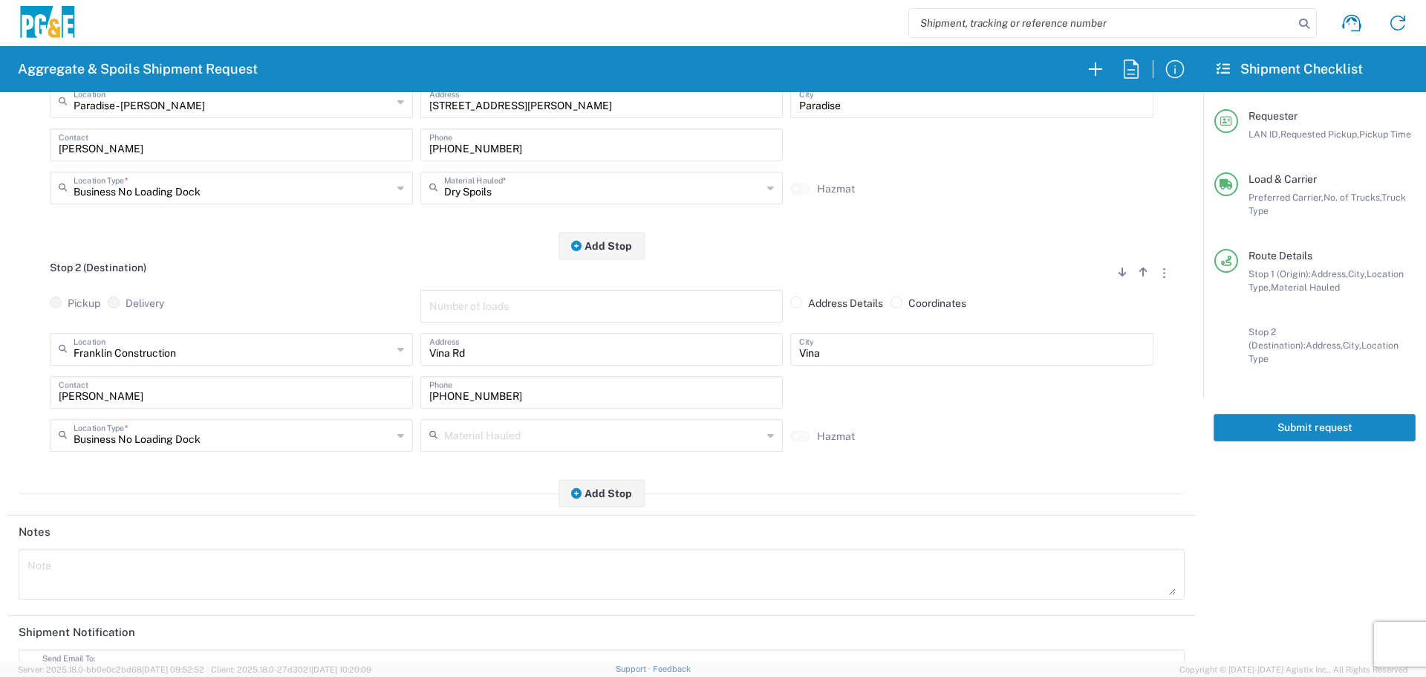
scroll to position [297, 0]
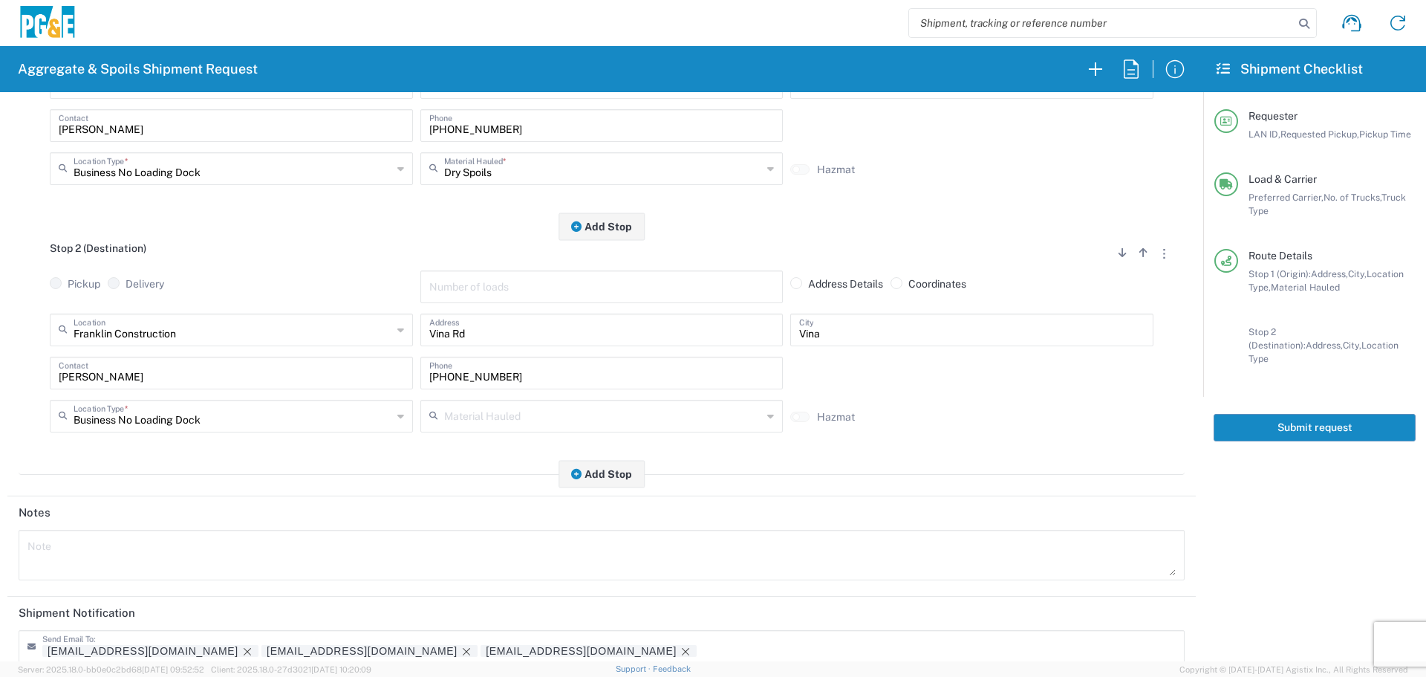
drag, startPoint x: 212, startPoint y: 388, endPoint x: 0, endPoint y: 376, distance: 212.0
click at [0, 376] on form "Requester Information L8MF LAN ID * [DATE] × Requested Pickup * Cancel Apply 07…" at bounding box center [601, 376] width 1203 height 569
drag, startPoint x: 169, startPoint y: 394, endPoint x: 1, endPoint y: 394, distance: 167.8
click at [1, 394] on form "Requester Information L8MF LAN ID * [DATE] × Requested Pickup * Cancel Apply 07…" at bounding box center [601, 376] width 1203 height 569
drag, startPoint x: 55, startPoint y: 377, endPoint x: 1, endPoint y: 402, distance: 59.5
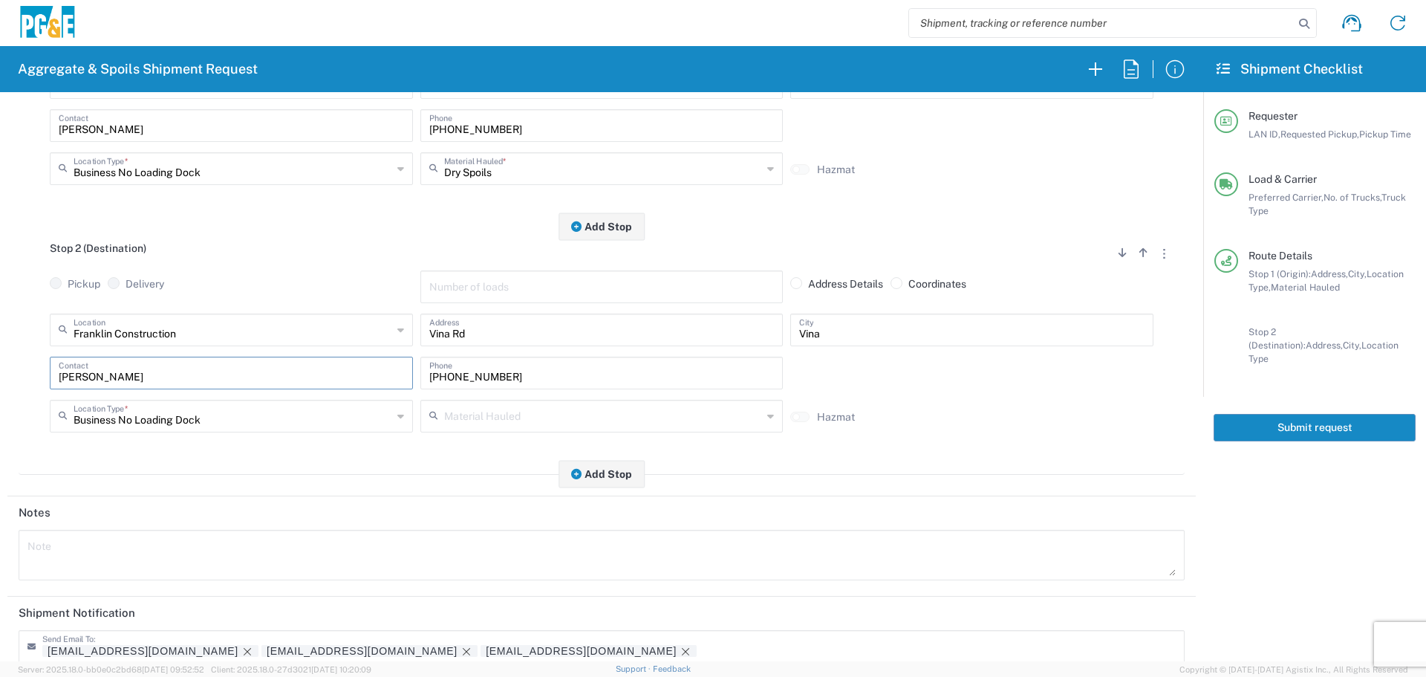
click at [1, 402] on form "Requester Information L8MF LAN ID * [DATE] × Requested Pickup * Cancel Apply 07…" at bounding box center [601, 376] width 1203 height 569
drag, startPoint x: 496, startPoint y: 378, endPoint x: 269, endPoint y: 394, distance: 227.8
click at [268, 394] on div "Contact [PHONE_NUMBER] Phone" at bounding box center [601, 377] width 1111 height 43
click at [460, 657] on icon "Remove tag" at bounding box center [466, 651] width 12 height 12
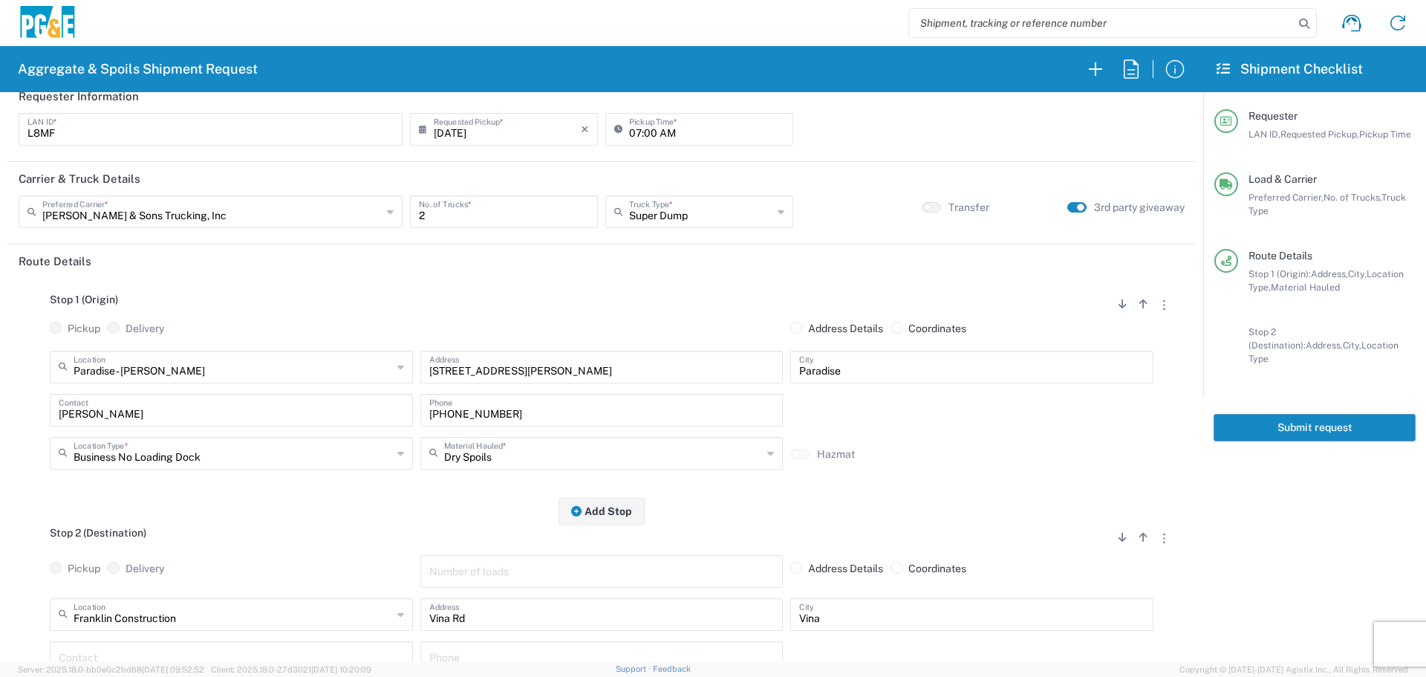
scroll to position [0, 0]
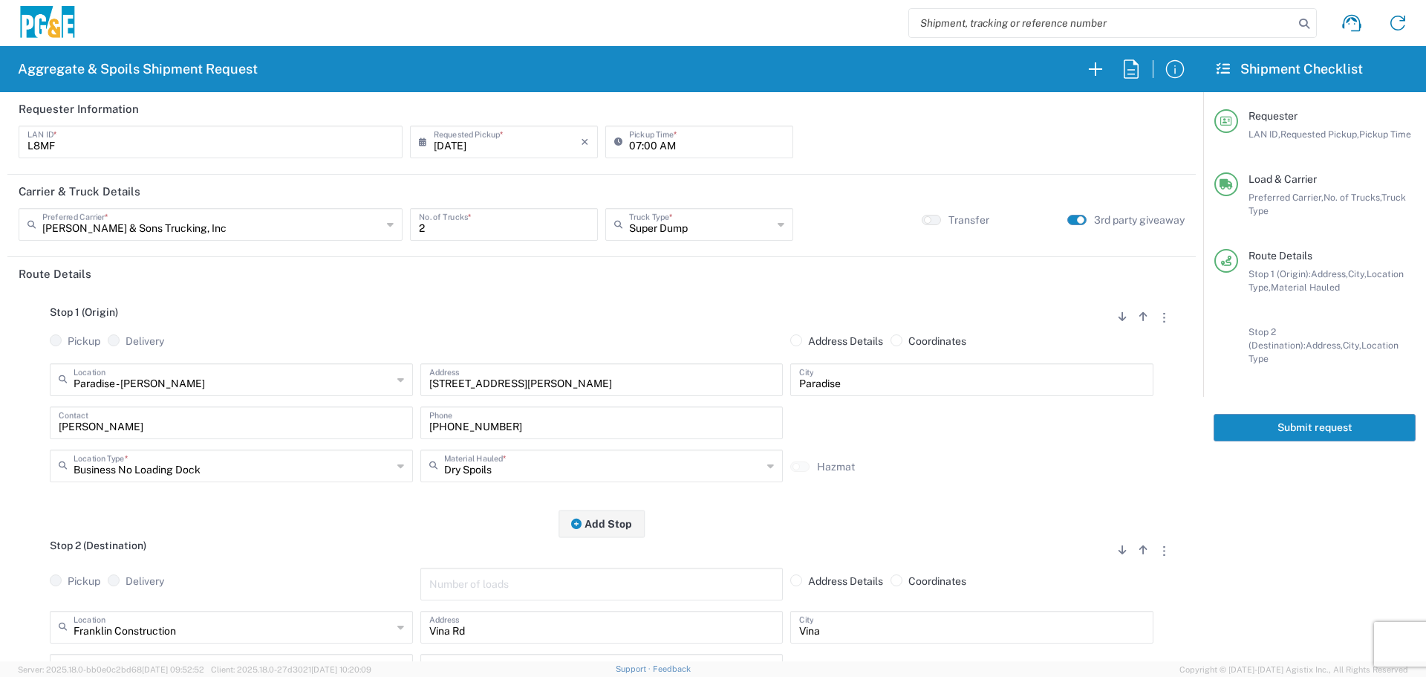
click at [1067, 222] on button "button" at bounding box center [1076, 220] width 19 height 10
click at [1312, 419] on button "Submit request" at bounding box center [1315, 427] width 202 height 27
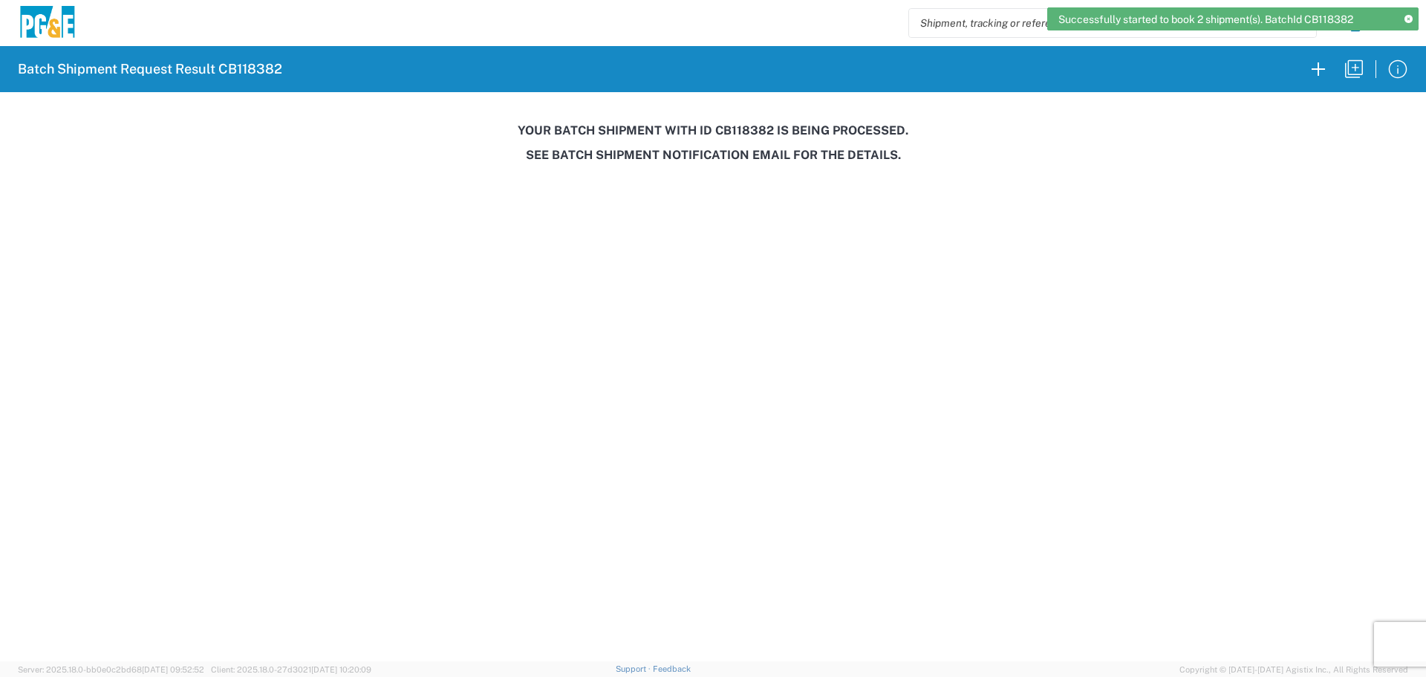
click at [749, 131] on h3 "Your batch shipment with id CB118382 is being processed." at bounding box center [712, 130] width 1405 height 14
click at [748, 131] on h3 "Your batch shipment with id CB118382 is being processed." at bounding box center [712, 130] width 1405 height 14
copy h3 "CB118382"
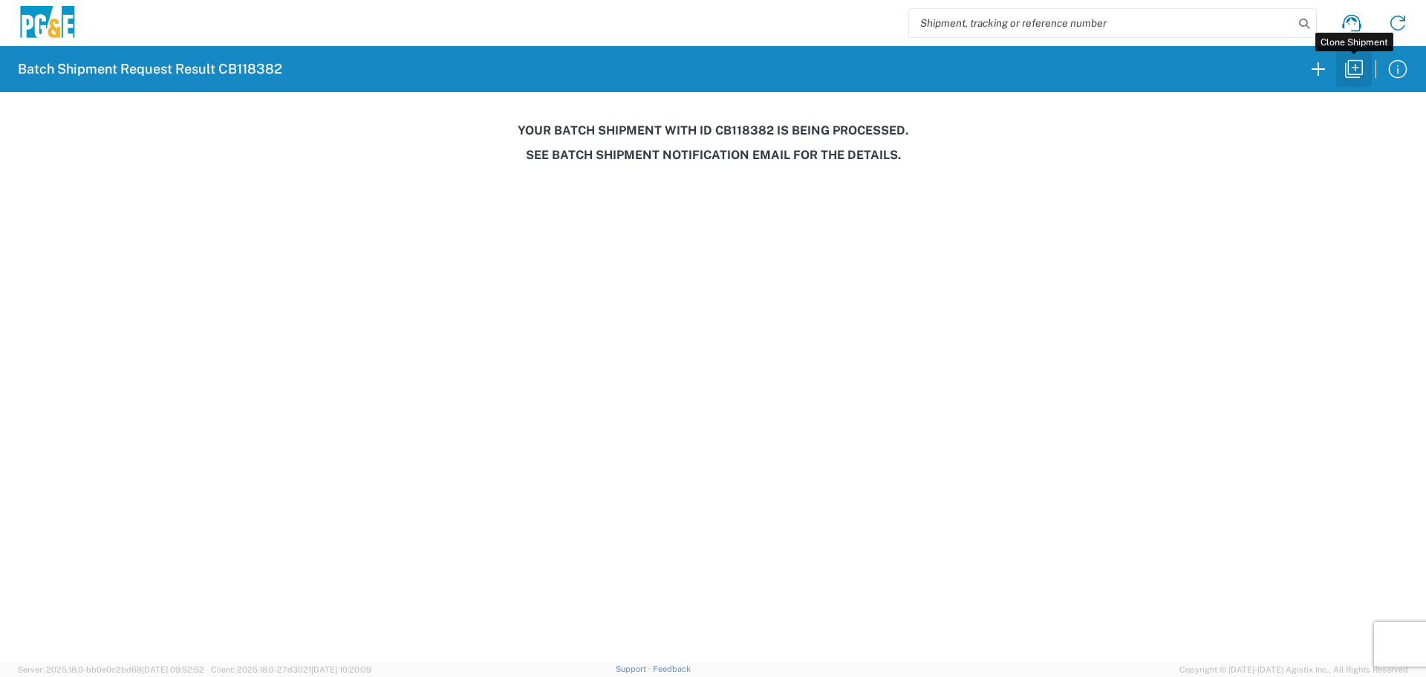
click at [1352, 71] on icon "button" at bounding box center [1354, 69] width 24 height 24
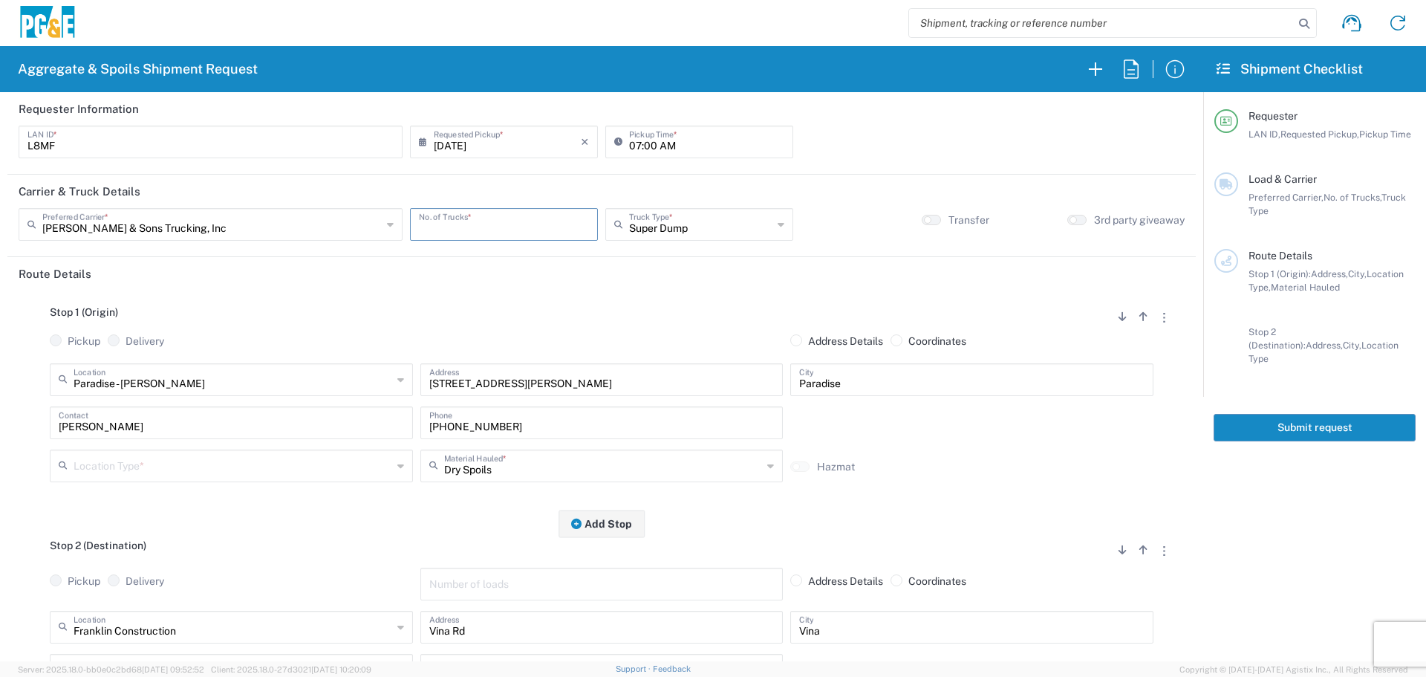
click at [518, 224] on input "number" at bounding box center [504, 223] width 170 height 26
type input "1"
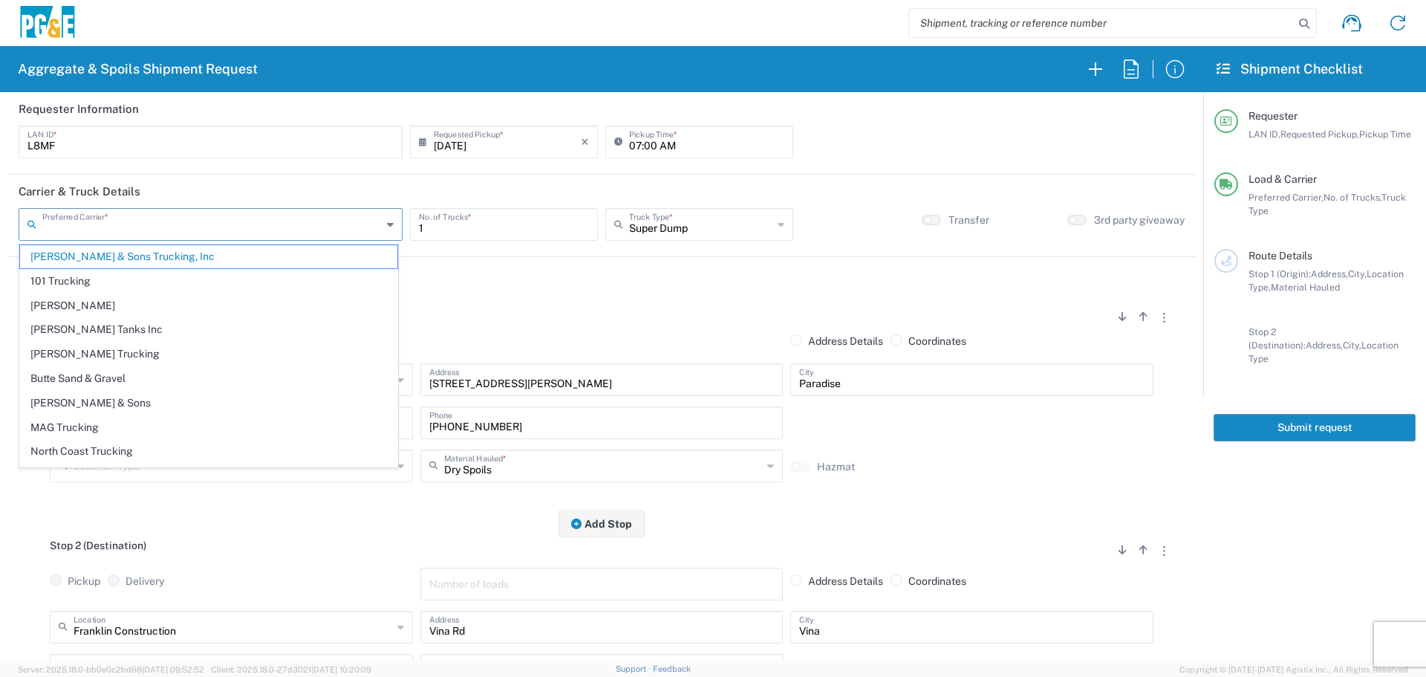
click at [296, 229] on input "text" at bounding box center [211, 223] width 339 height 26
click at [160, 425] on span "Northstate Aggregate" at bounding box center [208, 430] width 377 height 23
type input "Northstate Aggregate"
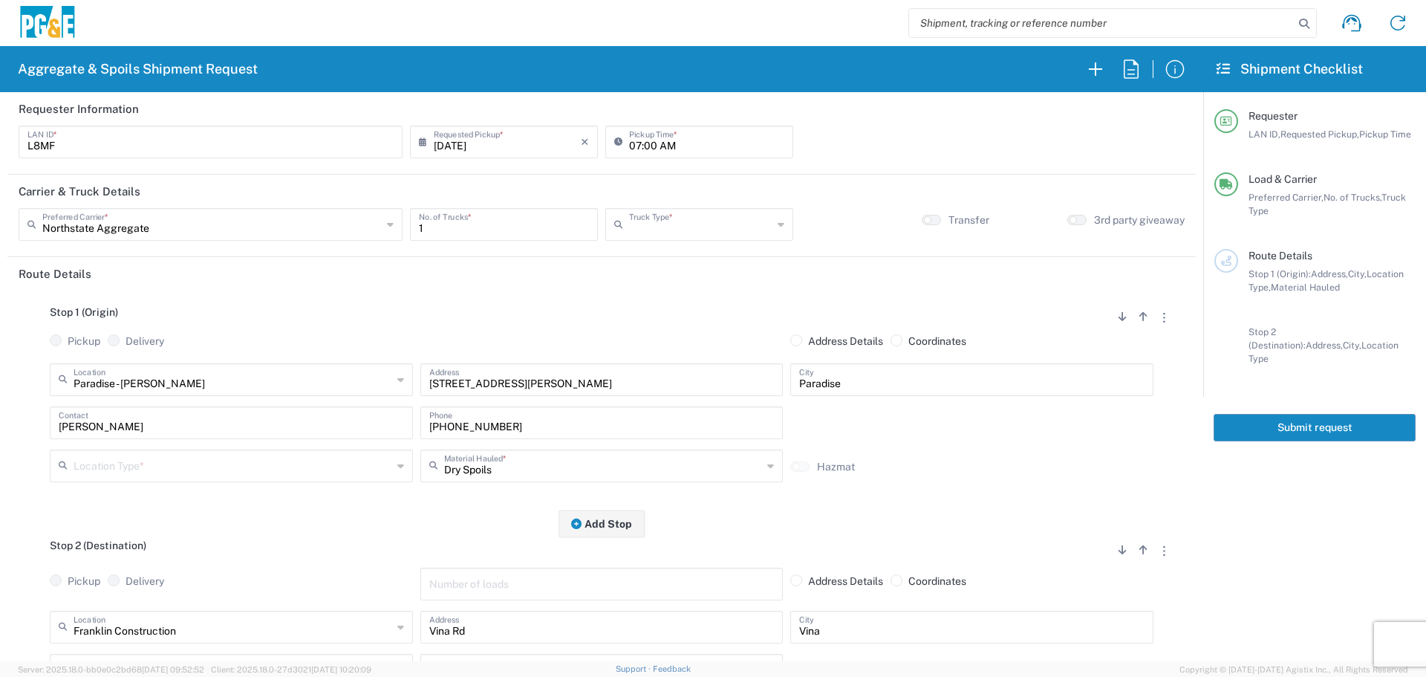
click at [709, 233] on input "text" at bounding box center [700, 223] width 143 height 26
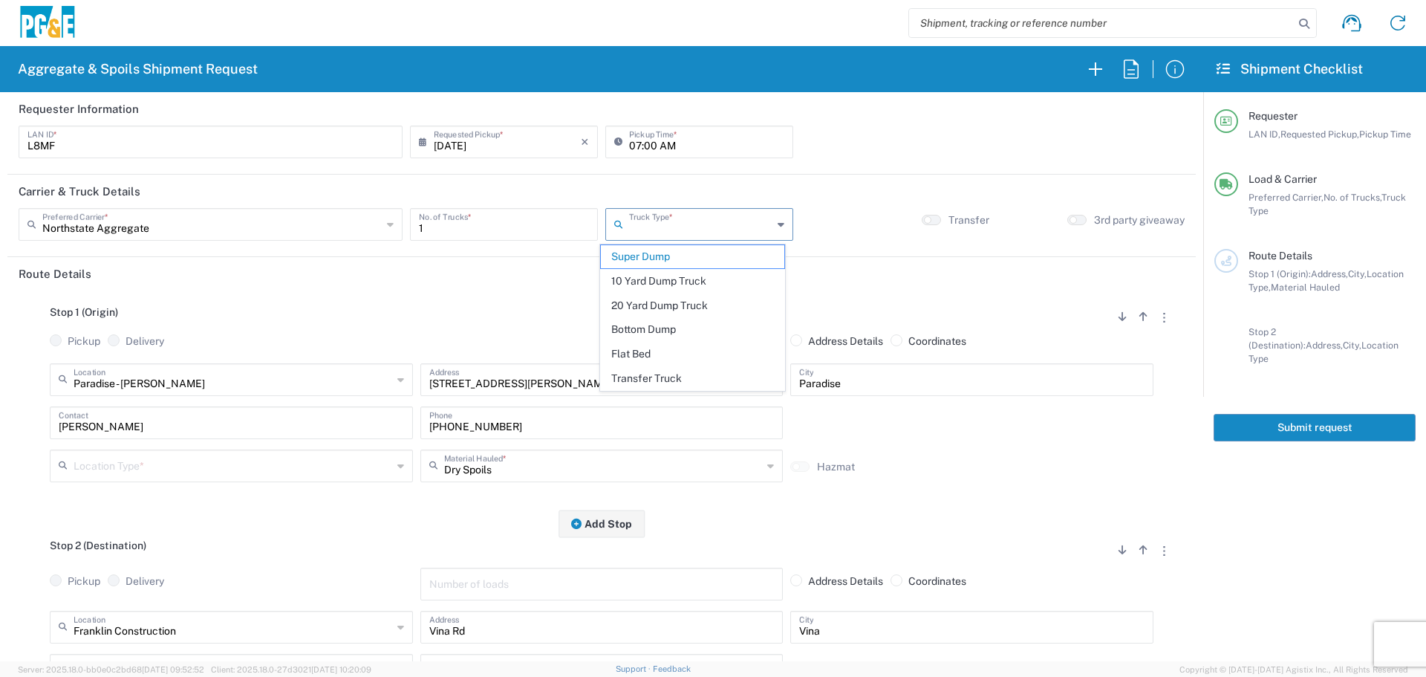
click at [430, 288] on header "Route Details" at bounding box center [601, 273] width 1188 height 33
type input "Super Dump"
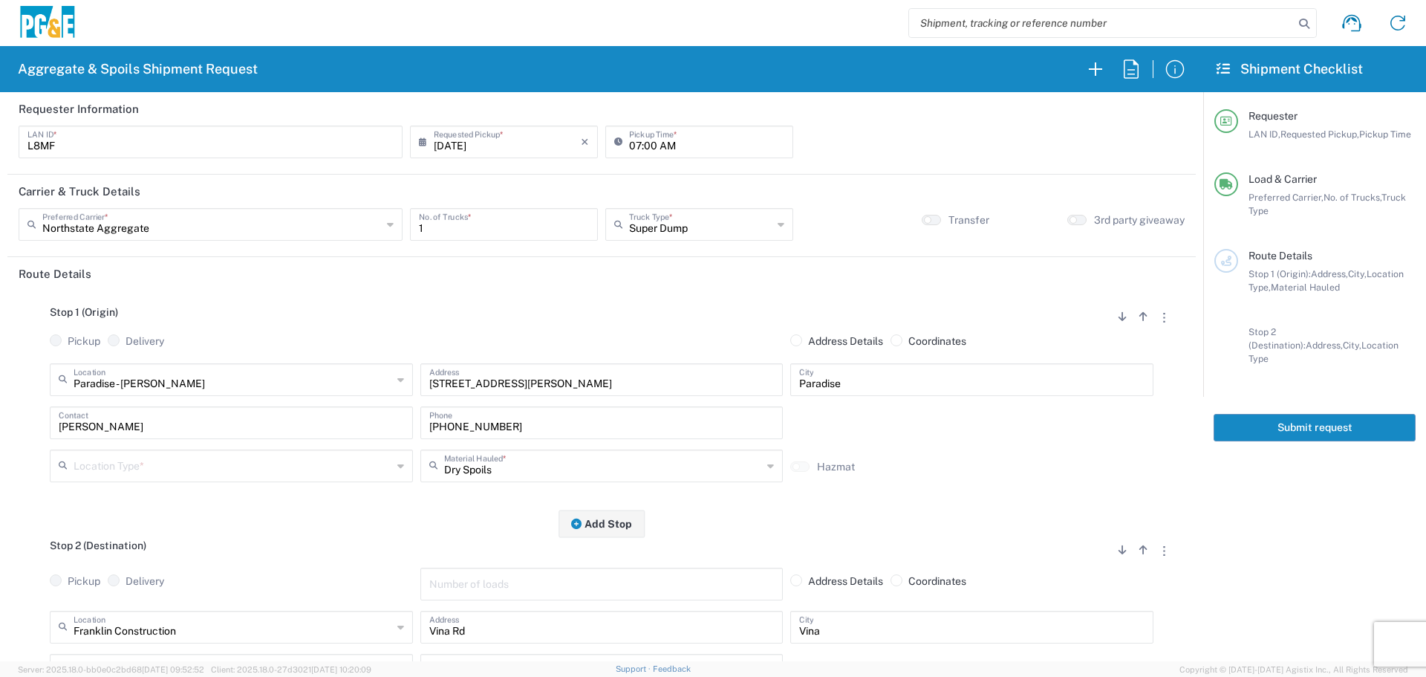
scroll to position [74, 0]
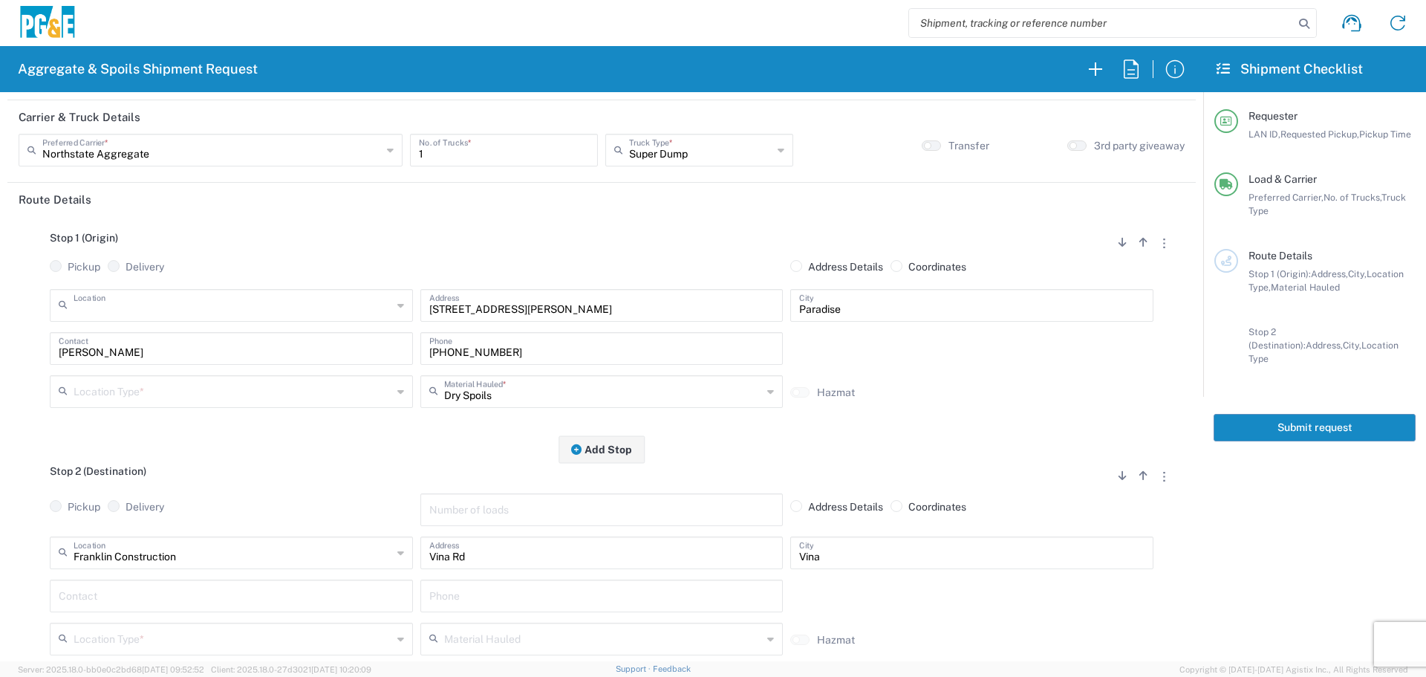
click at [276, 307] on input "text" at bounding box center [233, 304] width 319 height 26
click at [225, 339] on span "Knife River - [GEOGRAPHIC_DATA]" at bounding box center [230, 338] width 356 height 23
type input "Knife River - [GEOGRAPHIC_DATA]"
type input "[STREET_ADDRESS]"
type input "Chico"
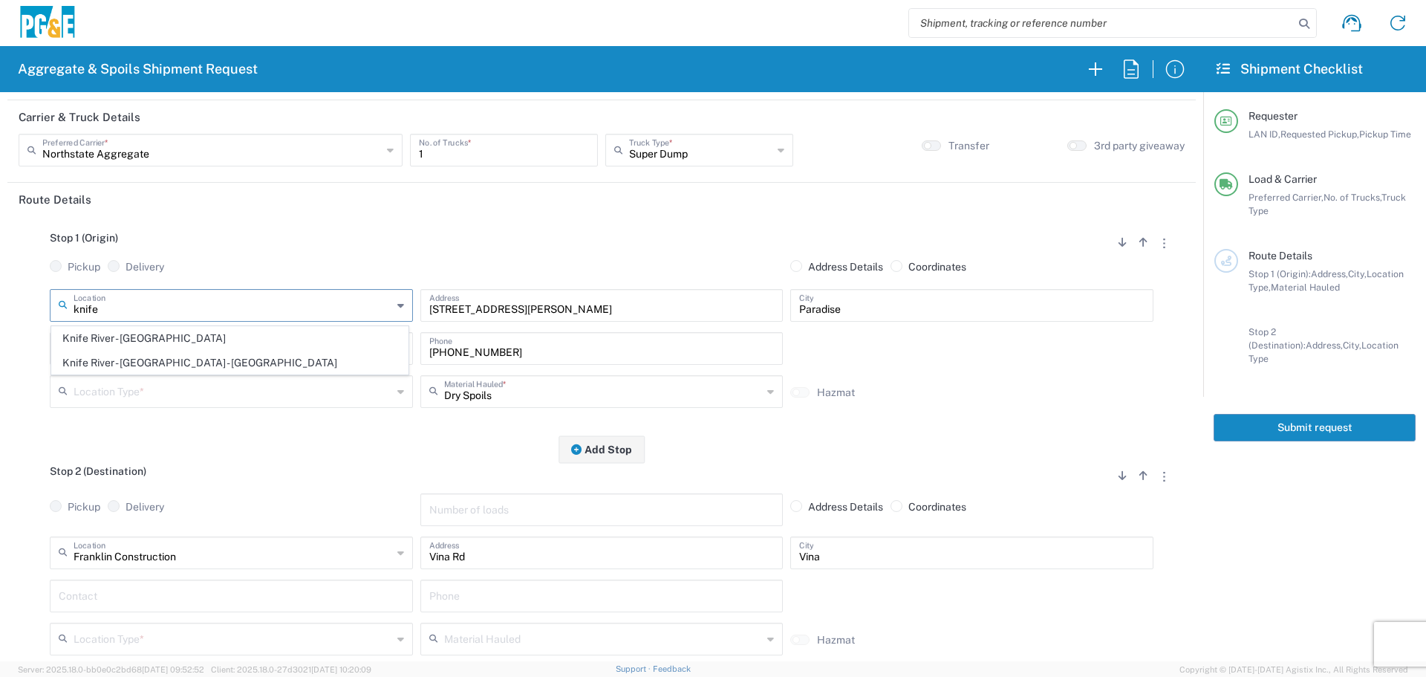
type input "Quarry"
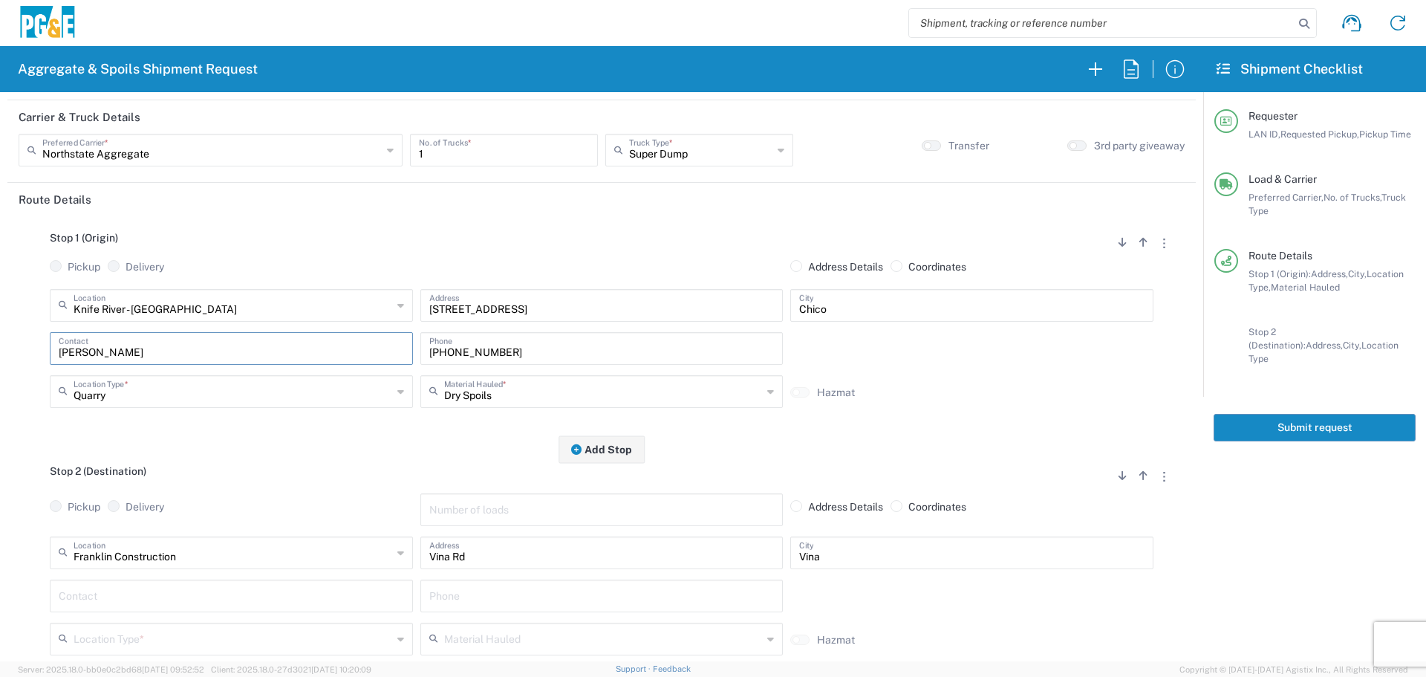
drag, startPoint x: 180, startPoint y: 345, endPoint x: 0, endPoint y: 385, distance: 184.9
click at [0, 385] on form "Requester Information L8MF LAN ID * [DATE] × Requested Pickup * Cancel Apply 07…" at bounding box center [601, 376] width 1203 height 569
drag, startPoint x: 562, startPoint y: 341, endPoint x: 45, endPoint y: 350, distance: 517.0
click at [45, 348] on div "[GEOGRAPHIC_DATA] - [GEOGRAPHIC_DATA] - Quarry Location [GEOGRAPHIC_DATA] - [GE…" at bounding box center [602, 353] width 1166 height 129
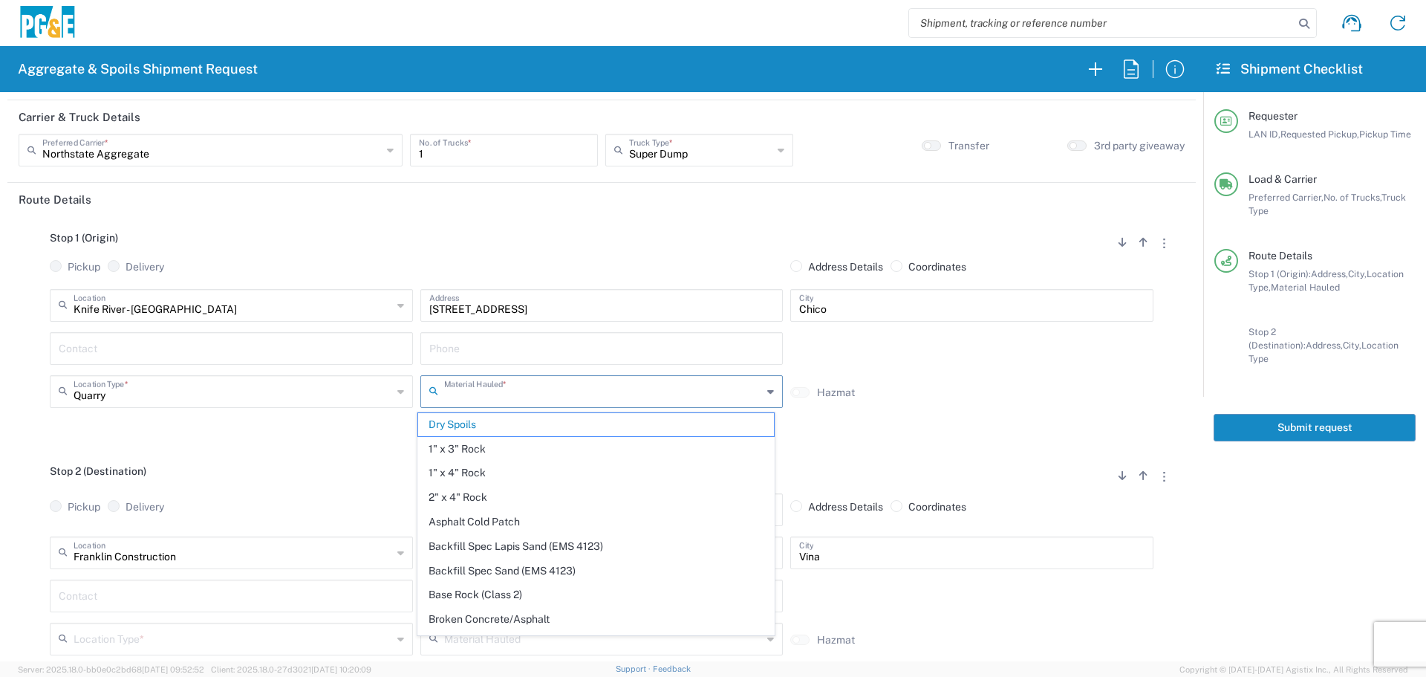
click at [484, 388] on input "text" at bounding box center [603, 390] width 319 height 26
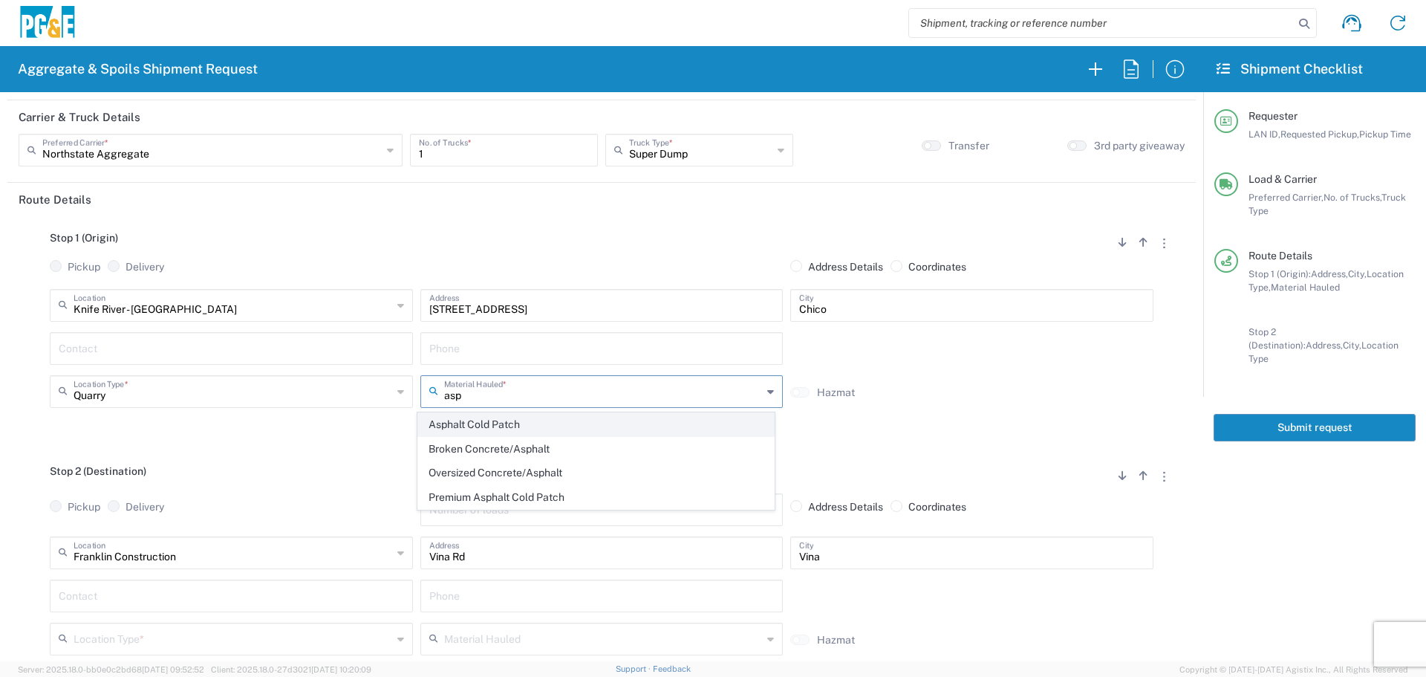
click at [471, 417] on span "Asphalt Cold Patch" at bounding box center [596, 424] width 356 height 23
type input "Asphalt Cold Patch"
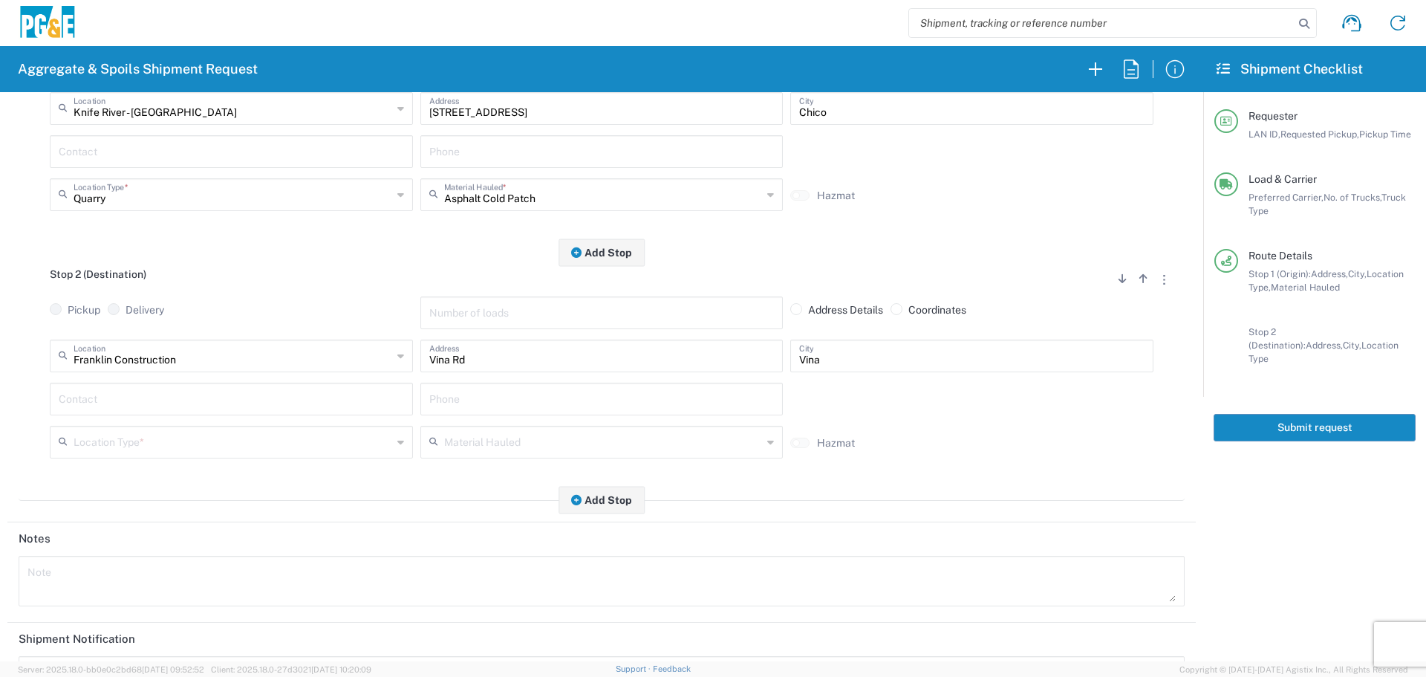
scroll to position [297, 0]
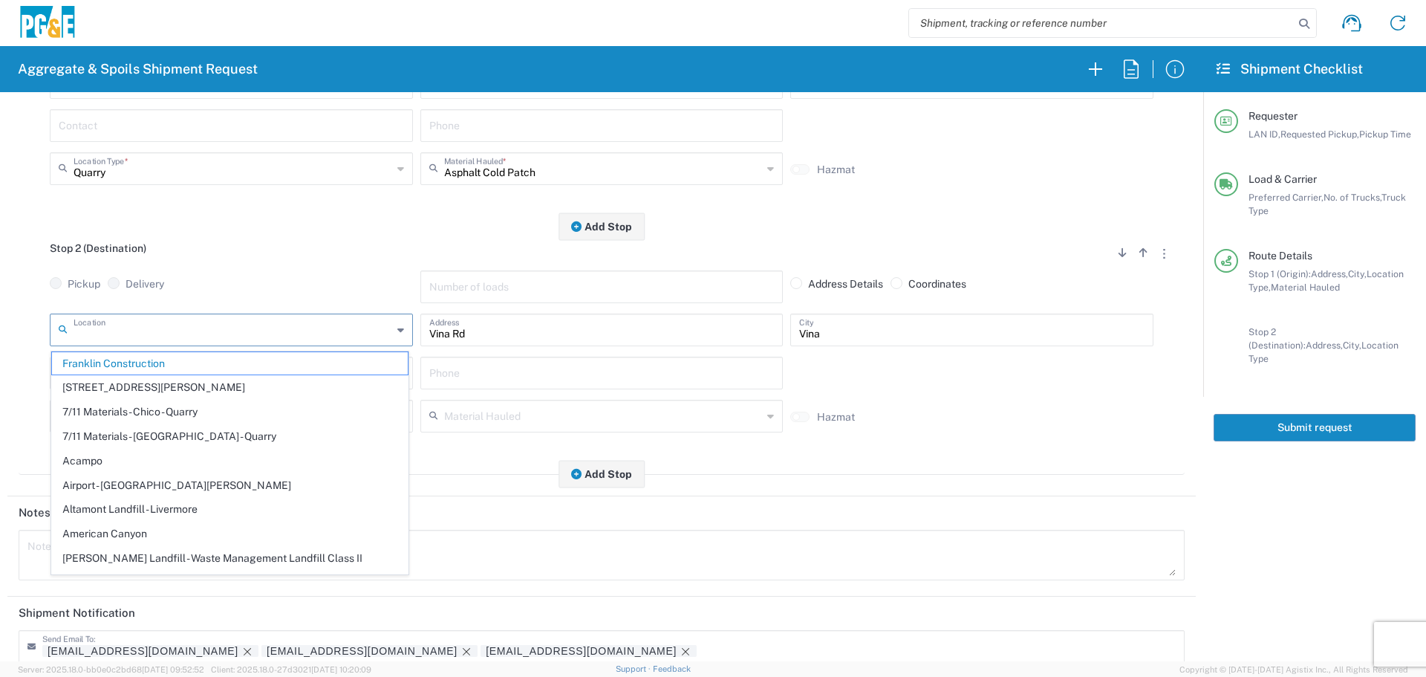
click at [319, 324] on input "text" at bounding box center [233, 329] width 319 height 26
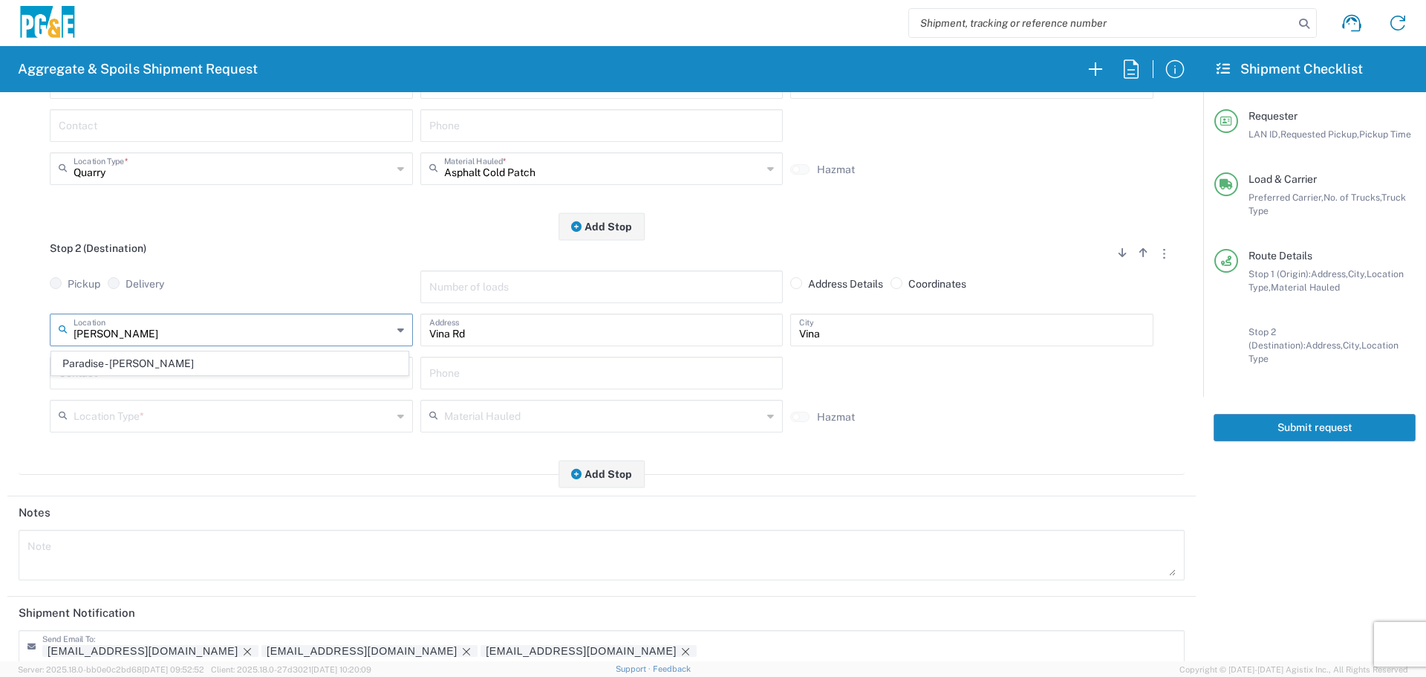
type input "Paradise - [PERSON_NAME]"
type input "[STREET_ADDRESS][PERSON_NAME]"
type input "Paradise"
type input "Business No Loading Dock"
type input "Paradise - [PERSON_NAME]"
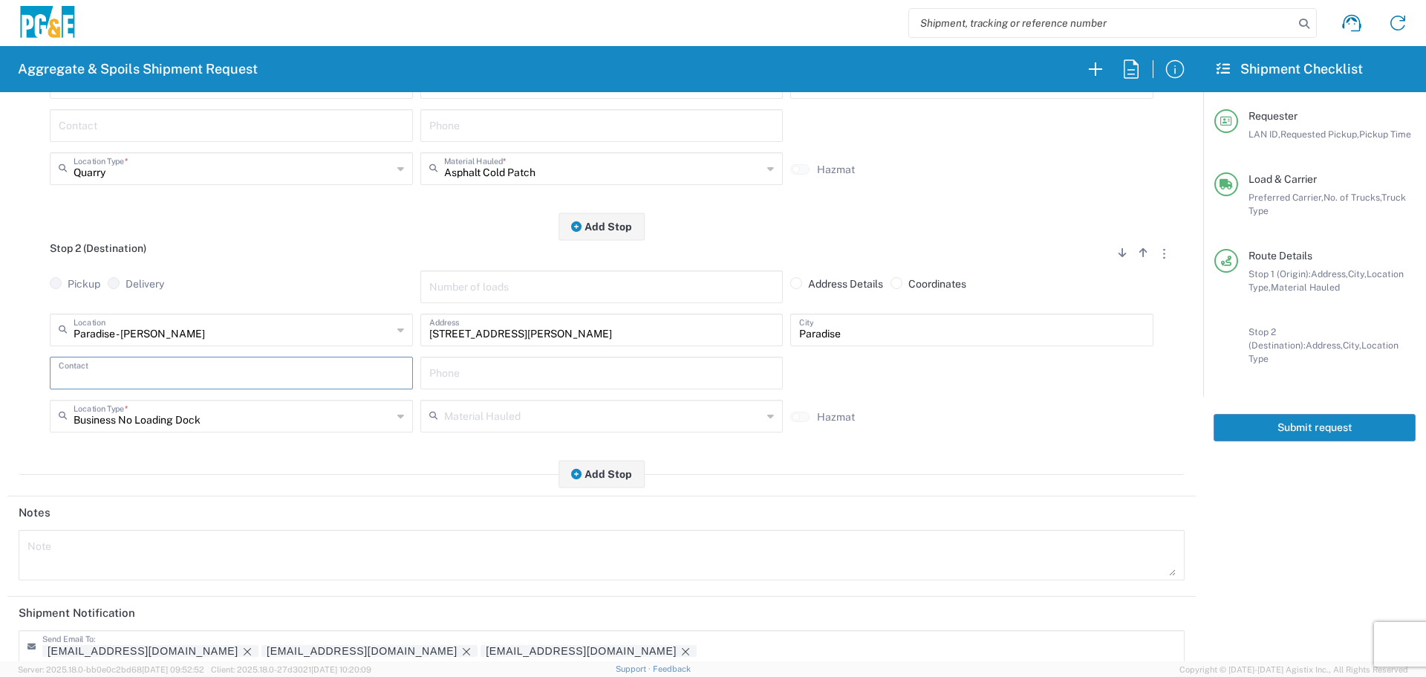
click at [233, 371] on input "text" at bounding box center [231, 372] width 345 height 26
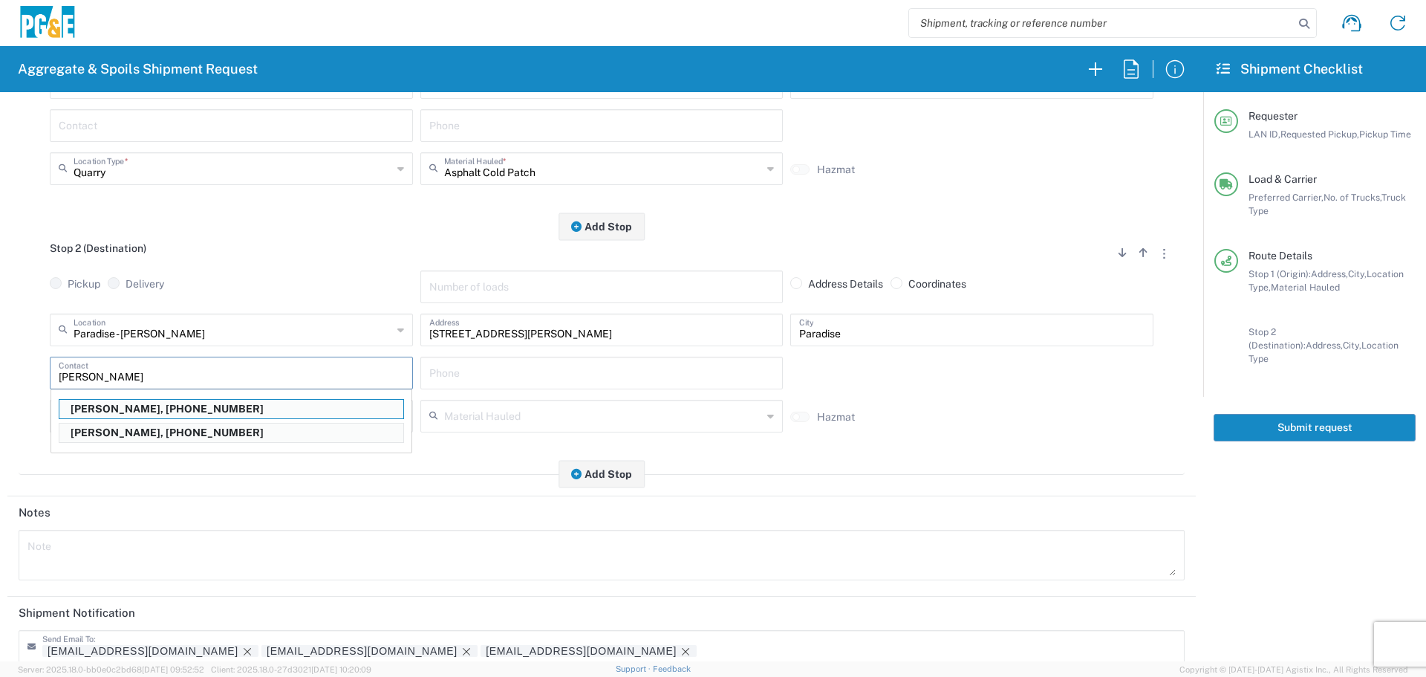
type input "[PERSON_NAME]"
type input "[PHONE_NUMBER]"
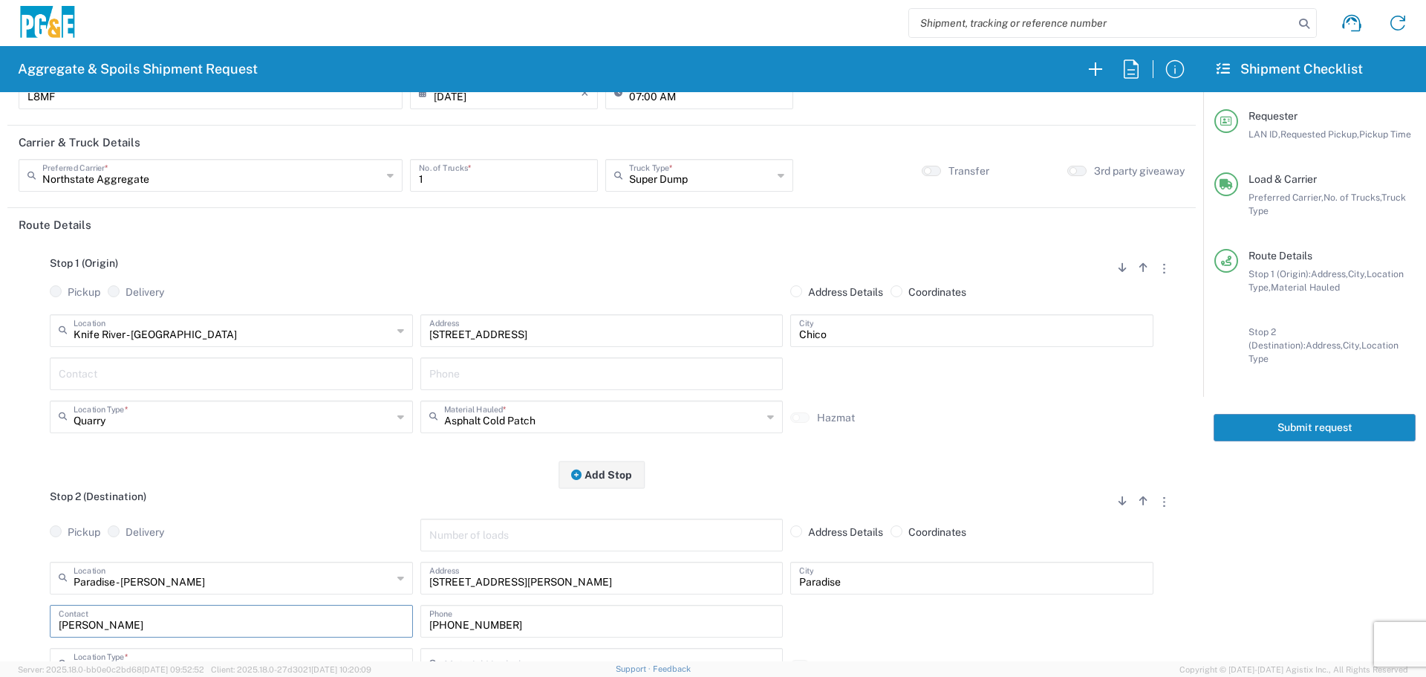
scroll to position [0, 0]
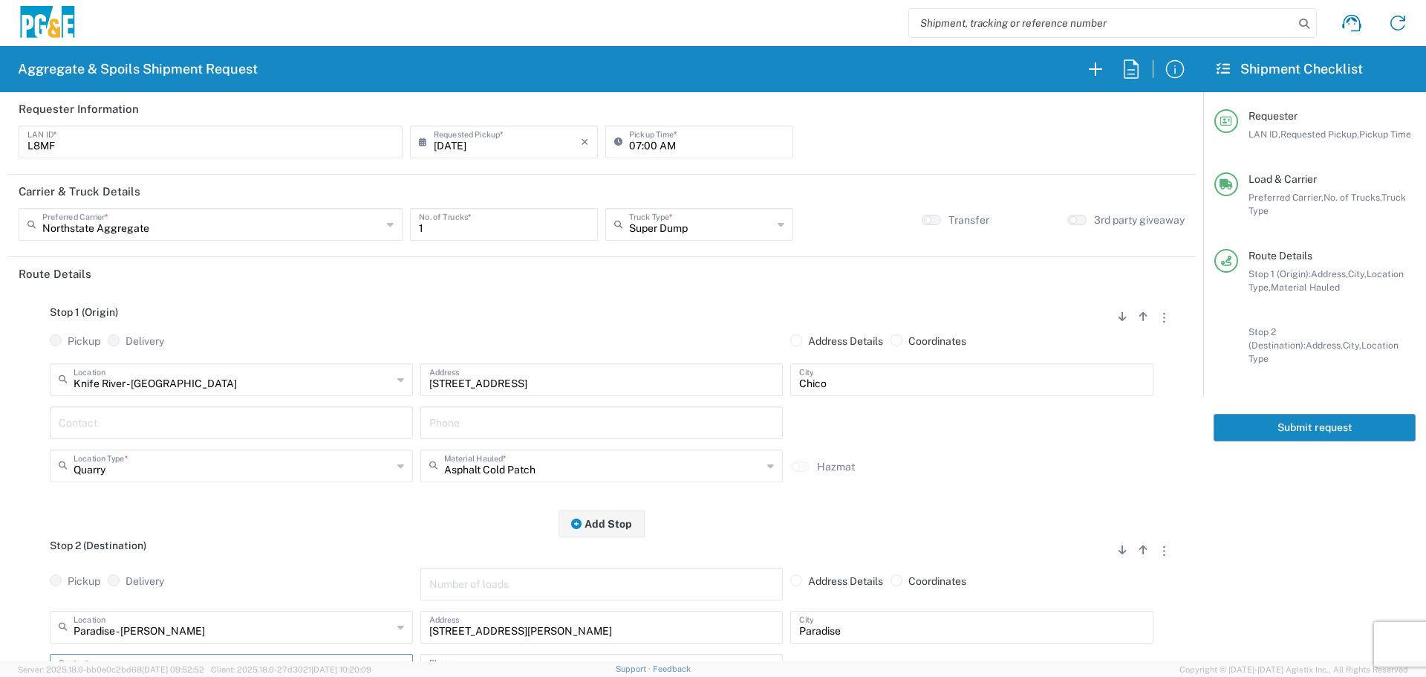
type input "[PERSON_NAME]"
click at [1323, 417] on button "Submit request" at bounding box center [1315, 427] width 202 height 27
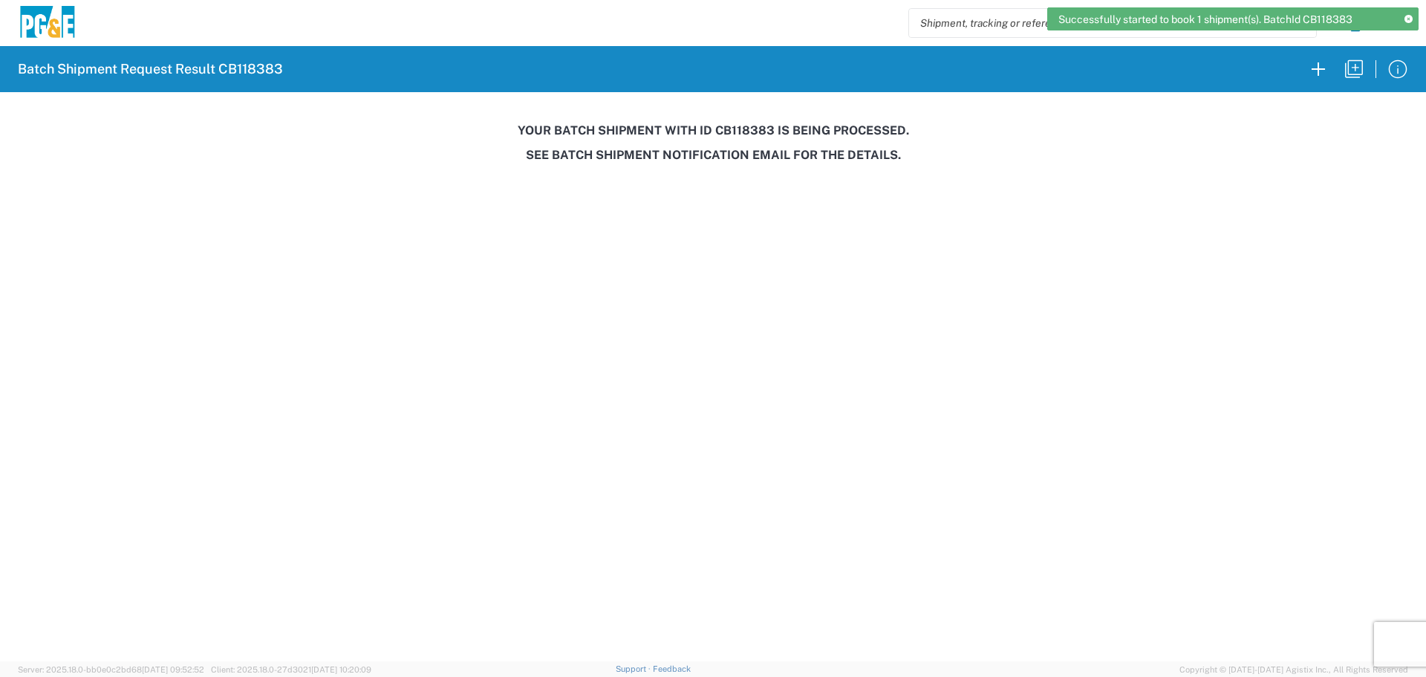
click at [740, 131] on h3 "Your batch shipment with id CB118383 is being processed." at bounding box center [712, 130] width 1405 height 14
click at [739, 131] on h3 "Your batch shipment with id CB118383 is being processed." at bounding box center [712, 130] width 1405 height 14
copy h3 "CB118383"
